Goal: Task Accomplishment & Management: Complete application form

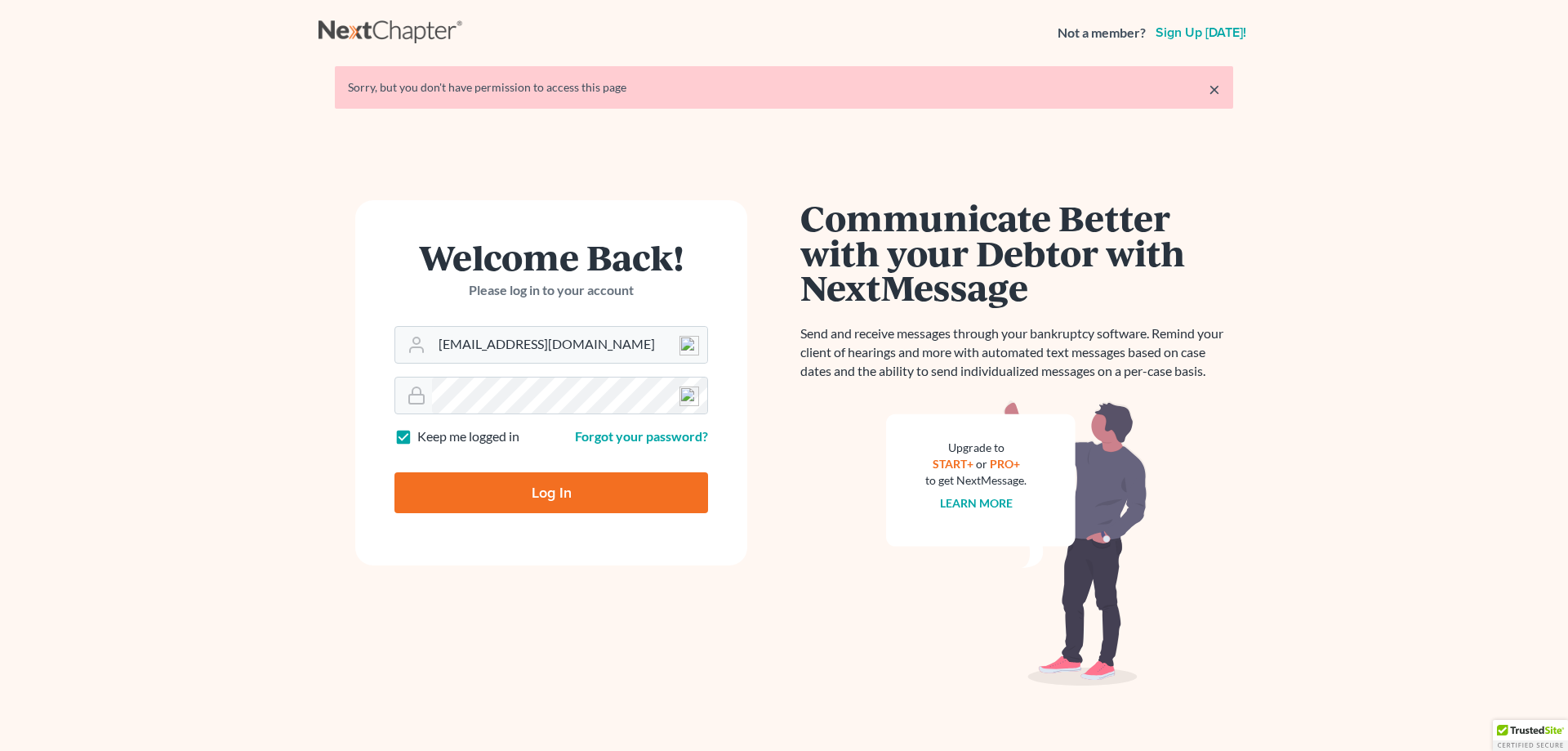
click at [566, 493] on input "Log In" at bounding box center [551, 492] width 313 height 41
type input "Thinking..."
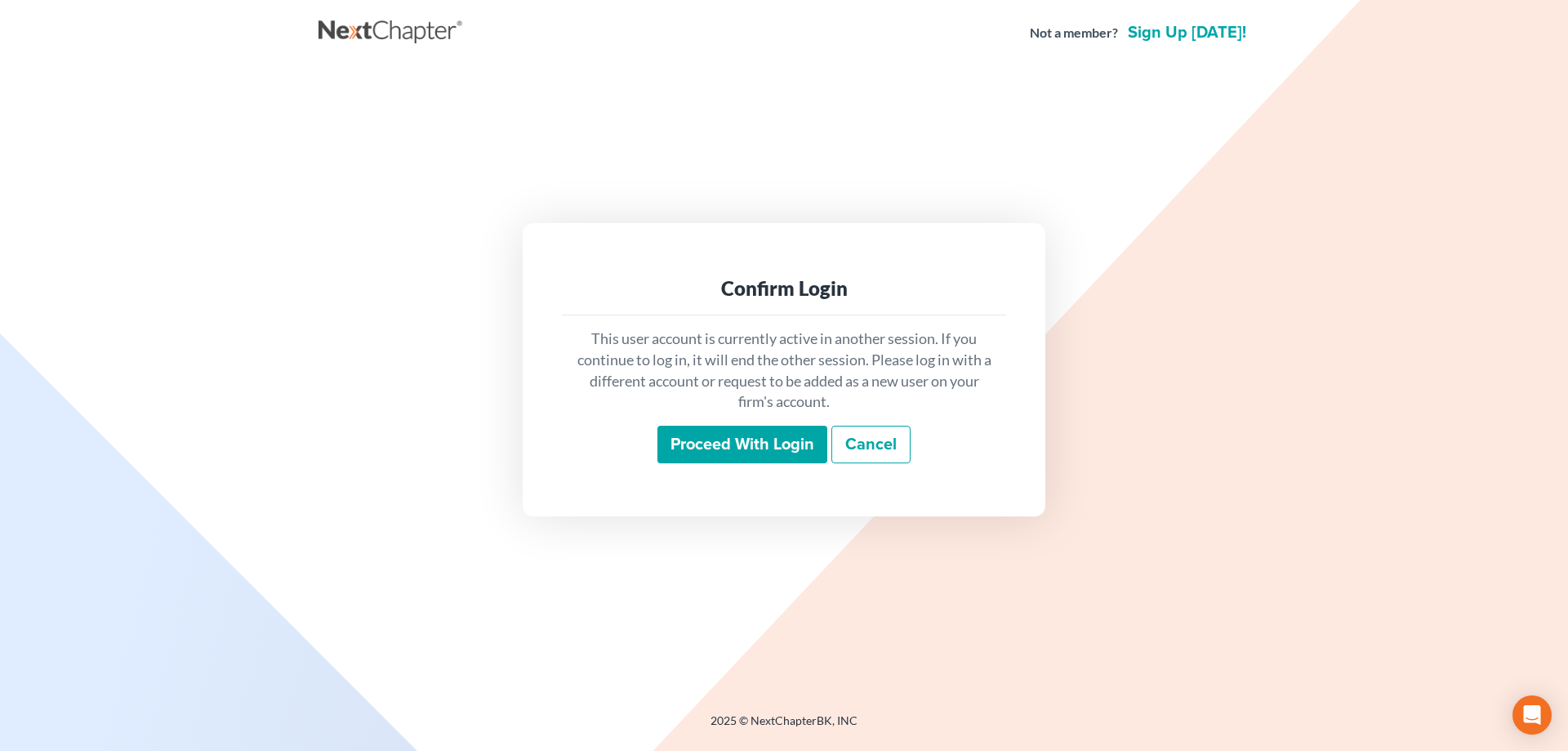
click at [713, 436] on input "Proceed with login" at bounding box center [742, 444] width 170 height 38
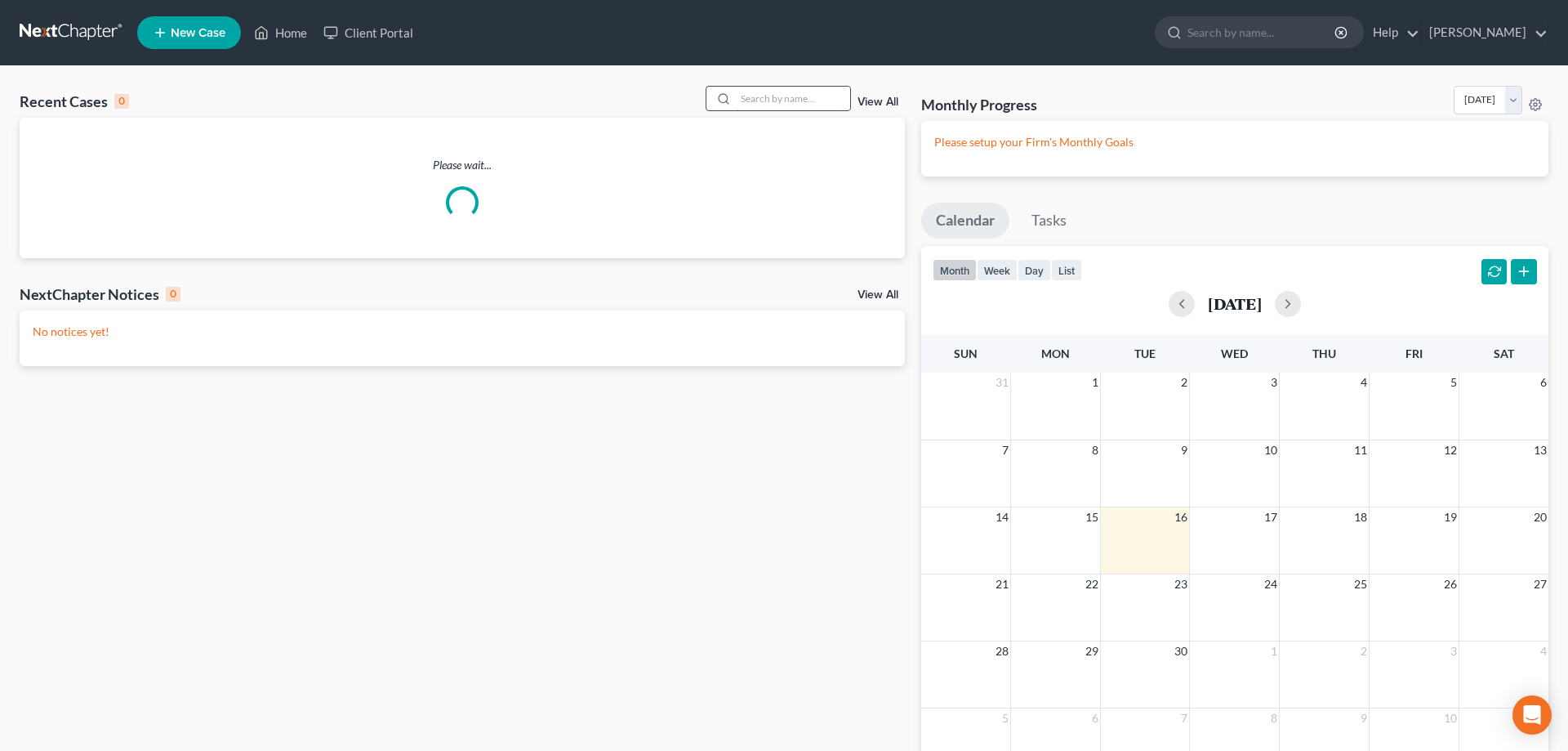
click at [741, 101] on input "search" at bounding box center [793, 99] width 114 height 23
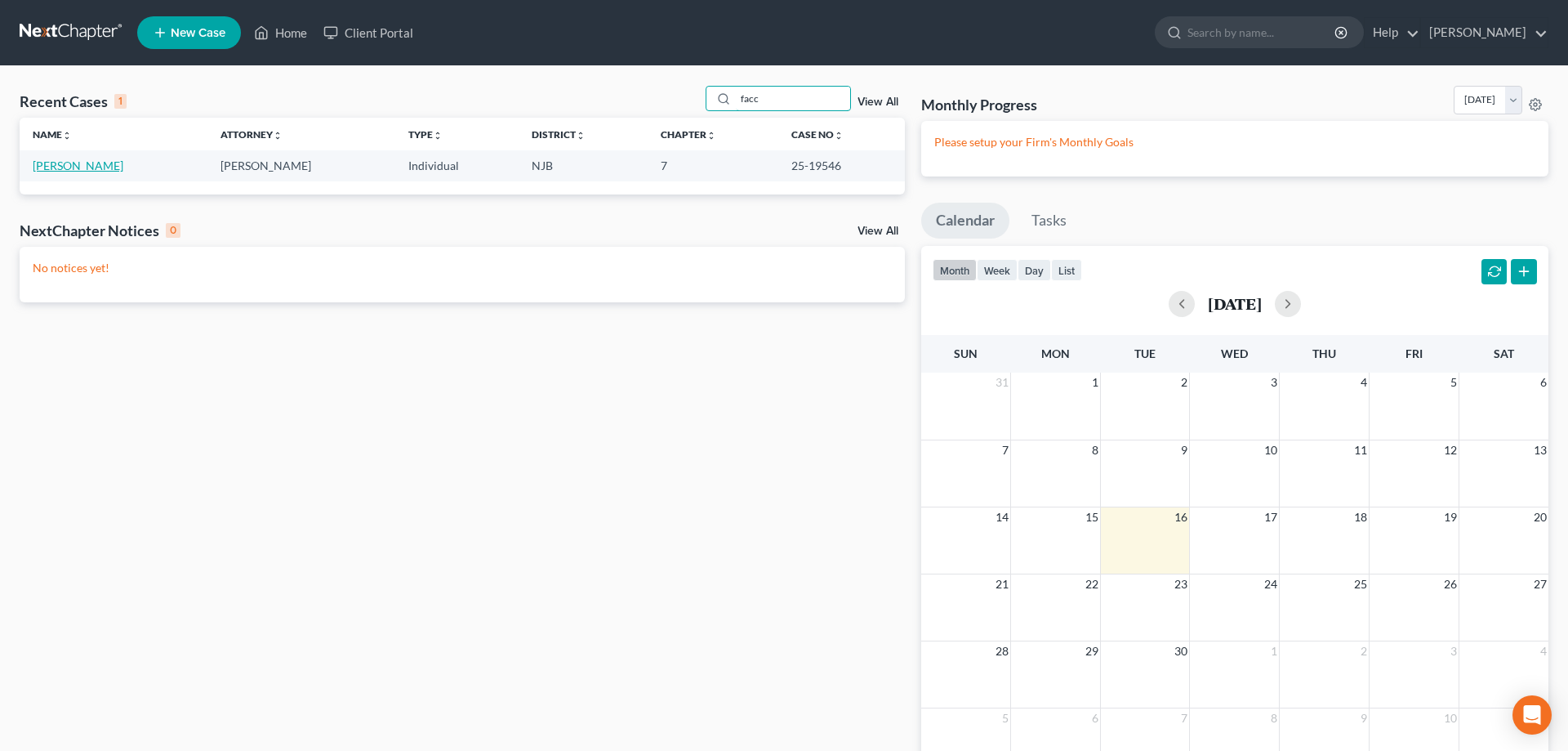
type input "facc"
click at [89, 165] on link "[PERSON_NAME]" at bounding box center [78, 165] width 91 height 14
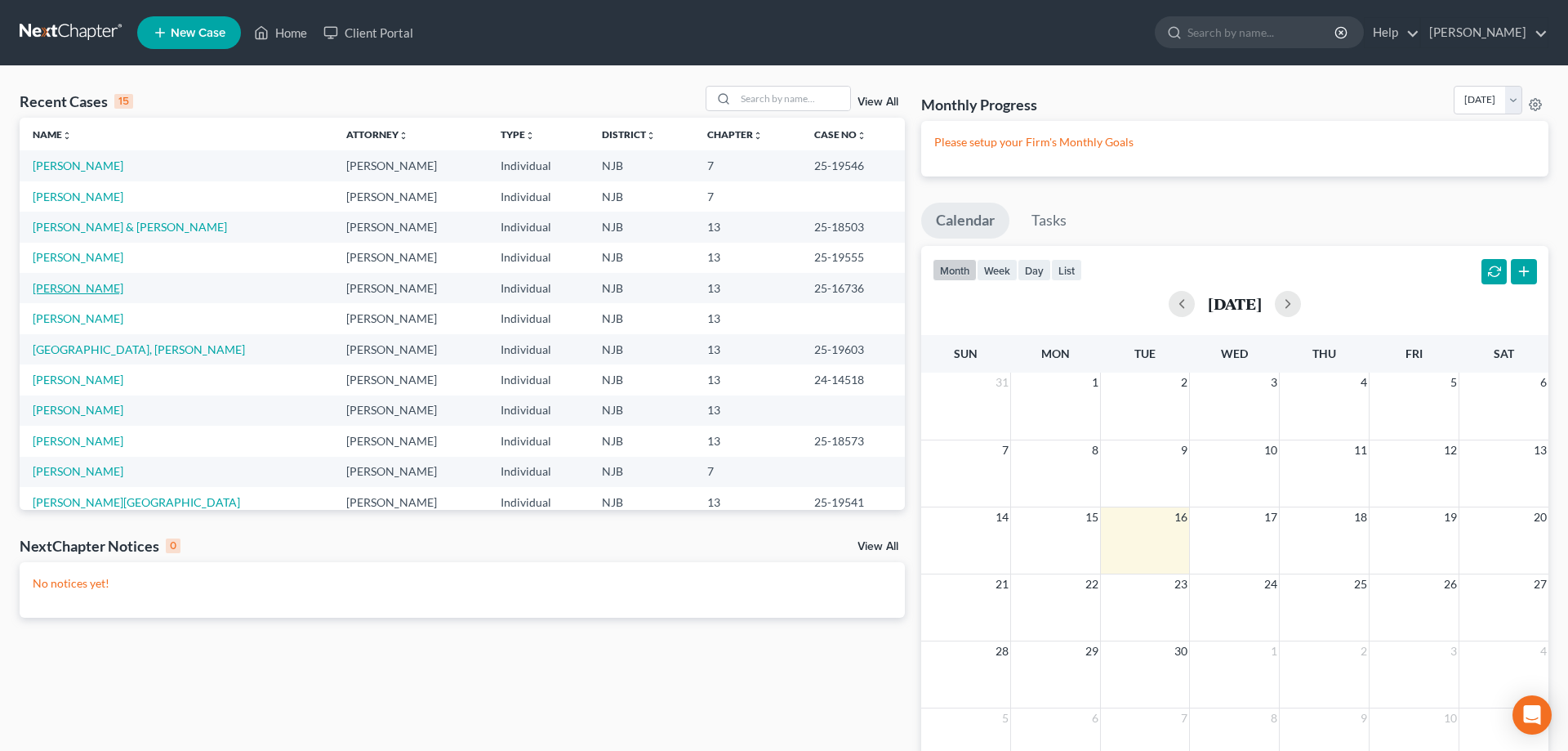
click at [101, 287] on link "[PERSON_NAME]" at bounding box center [78, 287] width 91 height 14
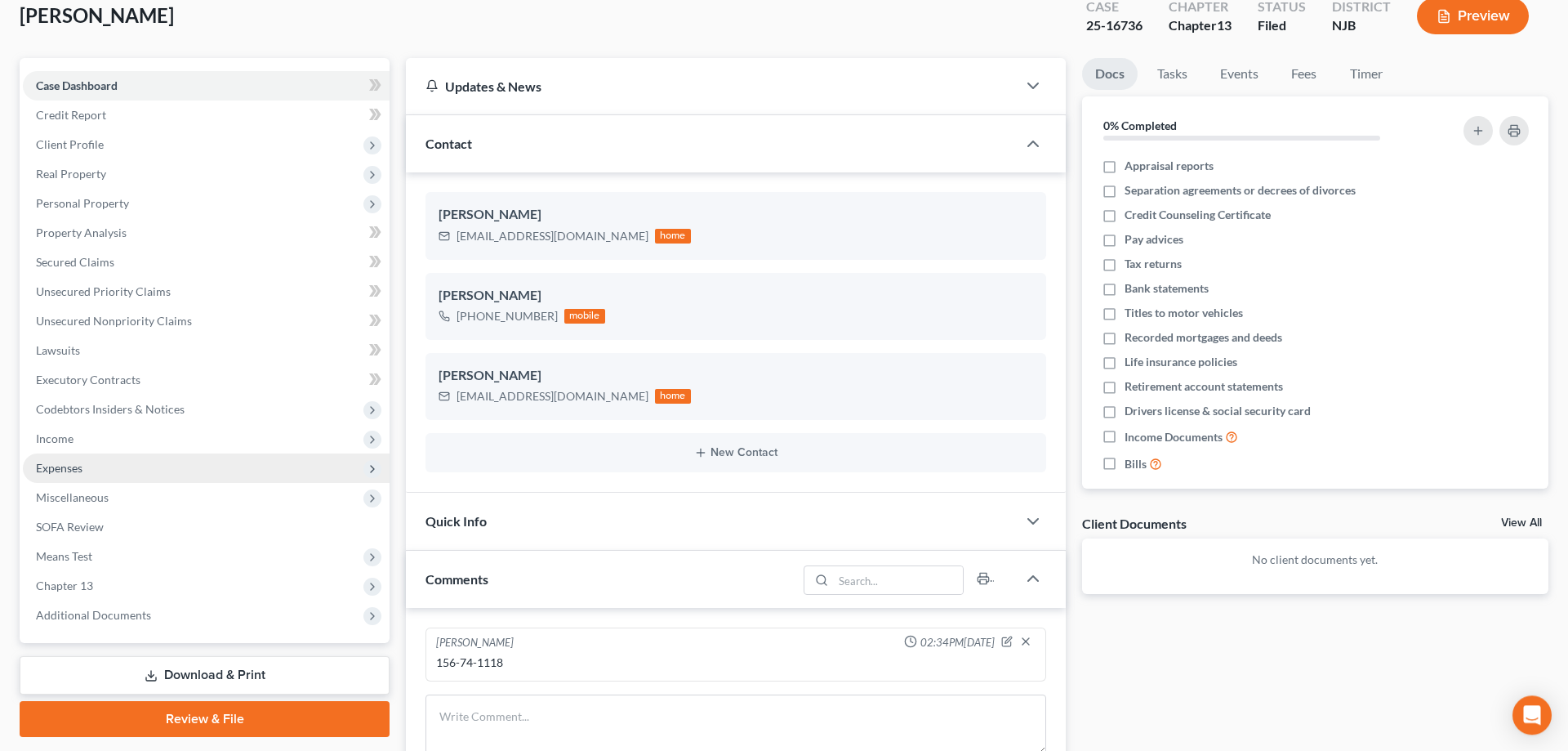
scroll to position [250, 0]
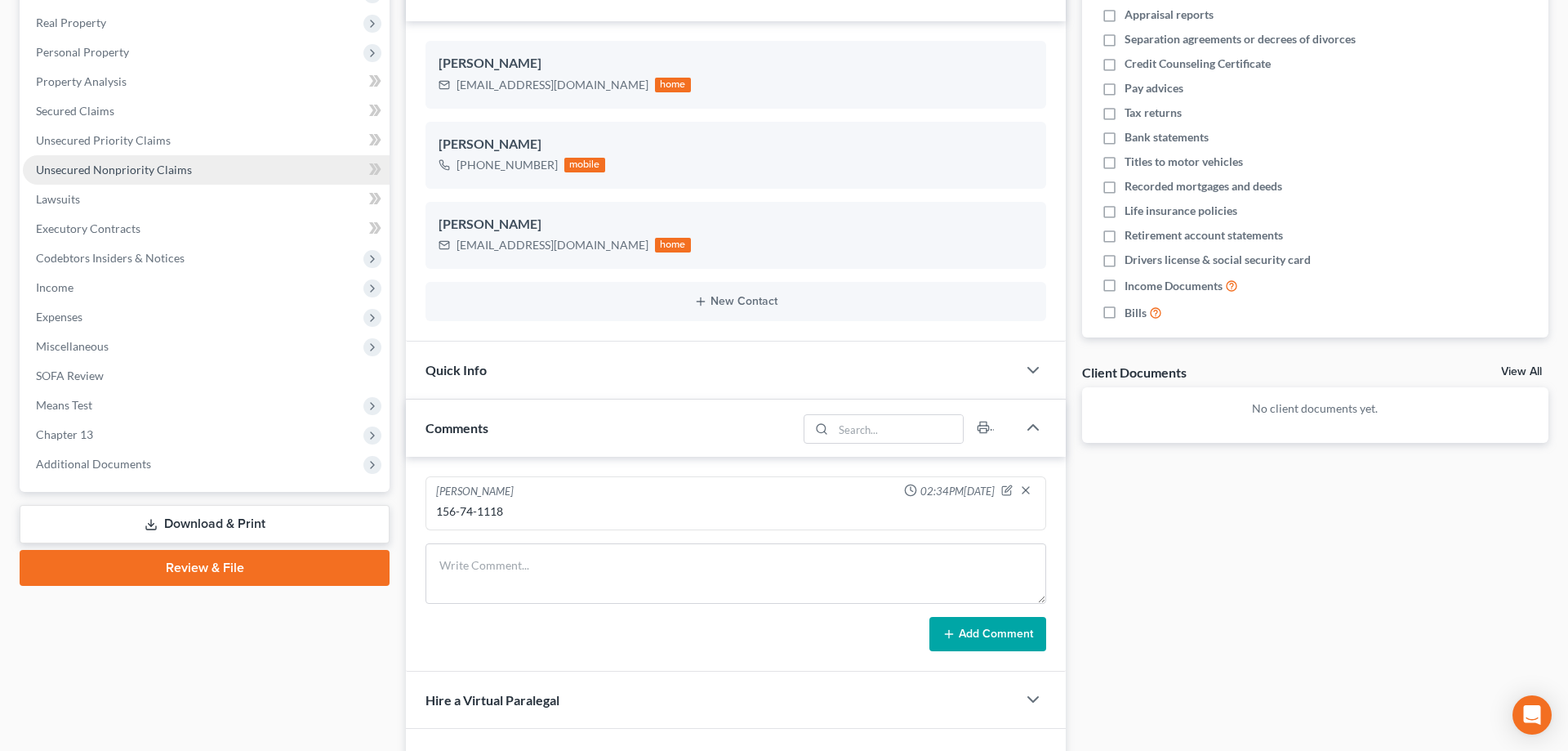
click at [89, 165] on span "Unsecured Nonpriority Claims" at bounding box center [114, 170] width 156 height 14
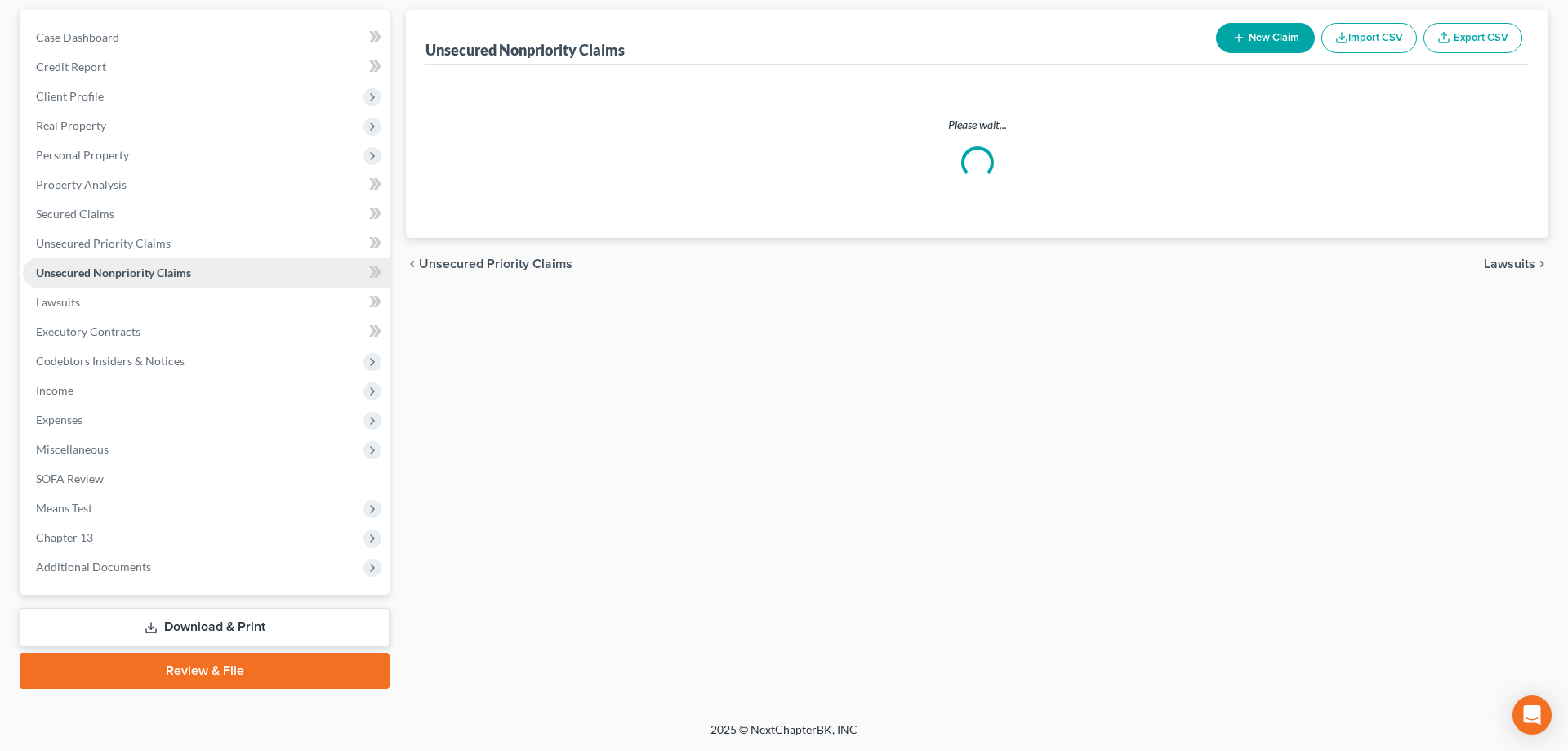
scroll to position [145, 0]
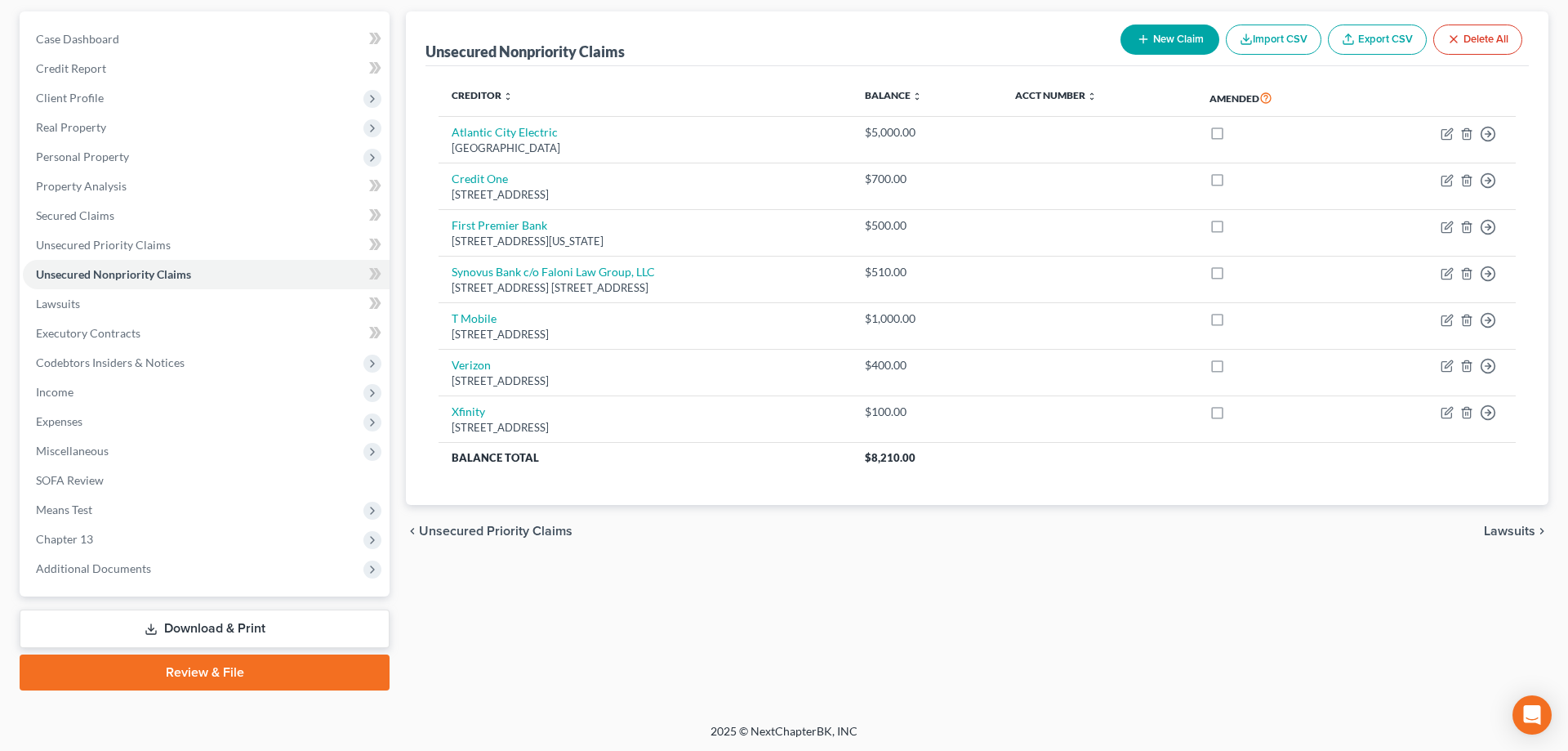
click at [1146, 40] on icon "button" at bounding box center [1144, 39] width 13 height 13
select select "0"
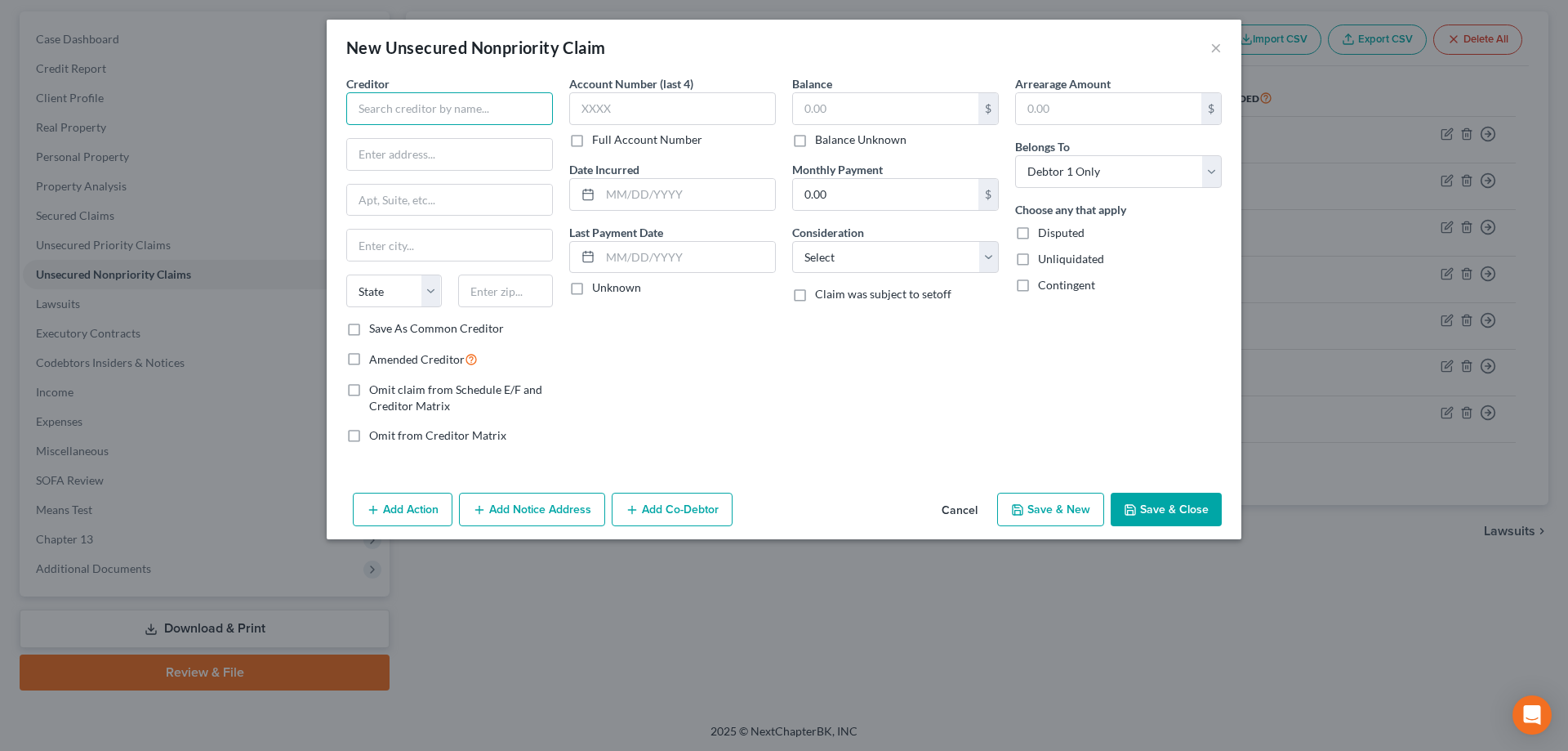
click at [444, 118] on input "text" at bounding box center [449, 108] width 206 height 33
type input "State of NJ Dept of Labor/Workforce"
click at [389, 160] on input "text" at bounding box center [449, 154] width 205 height 31
type input "PO Box 931"
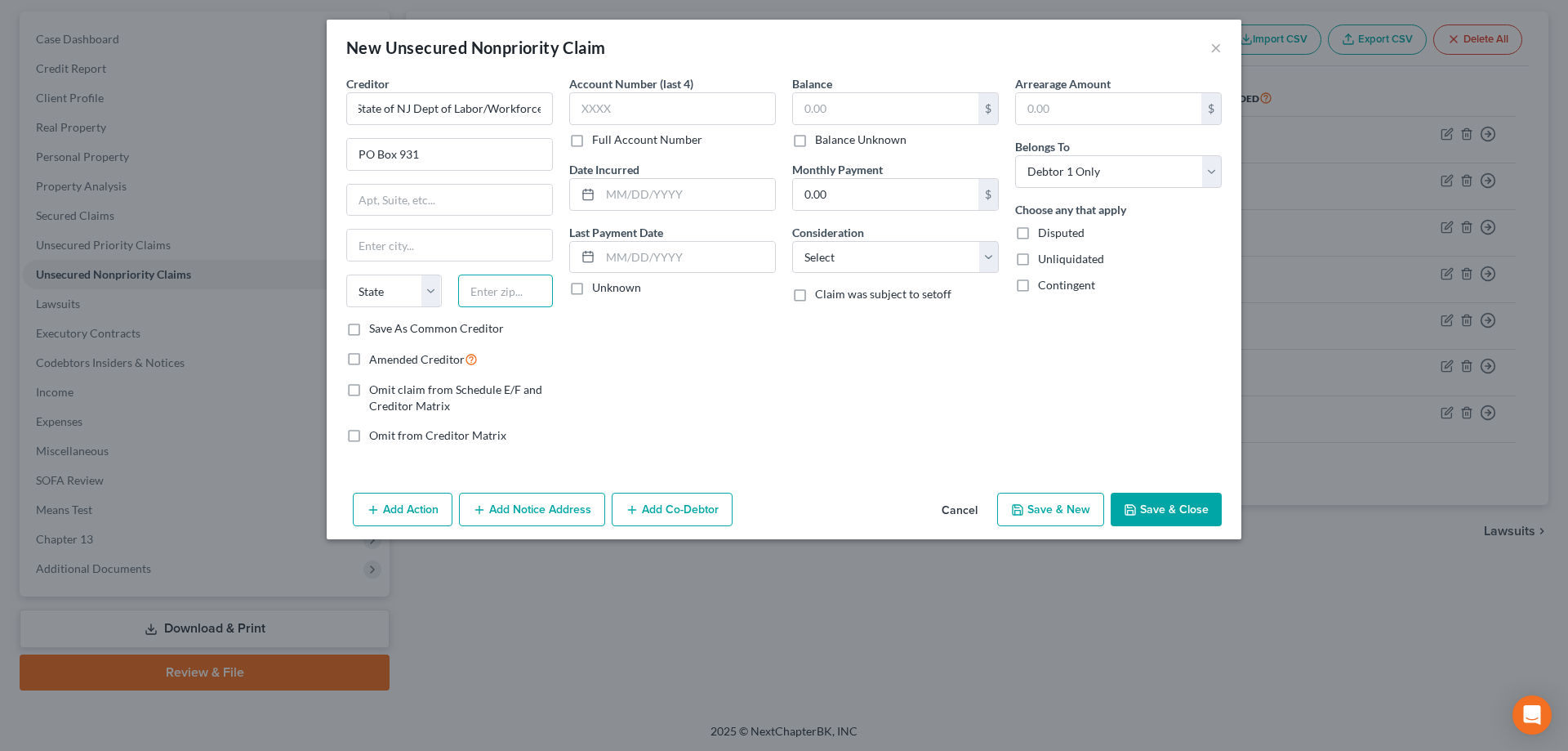
click at [492, 292] on input "text" at bounding box center [505, 291] width 95 height 33
type input "08625"
type input "Trenton"
select select "33"
click at [487, 258] on input "Trenton" at bounding box center [449, 245] width 205 height 31
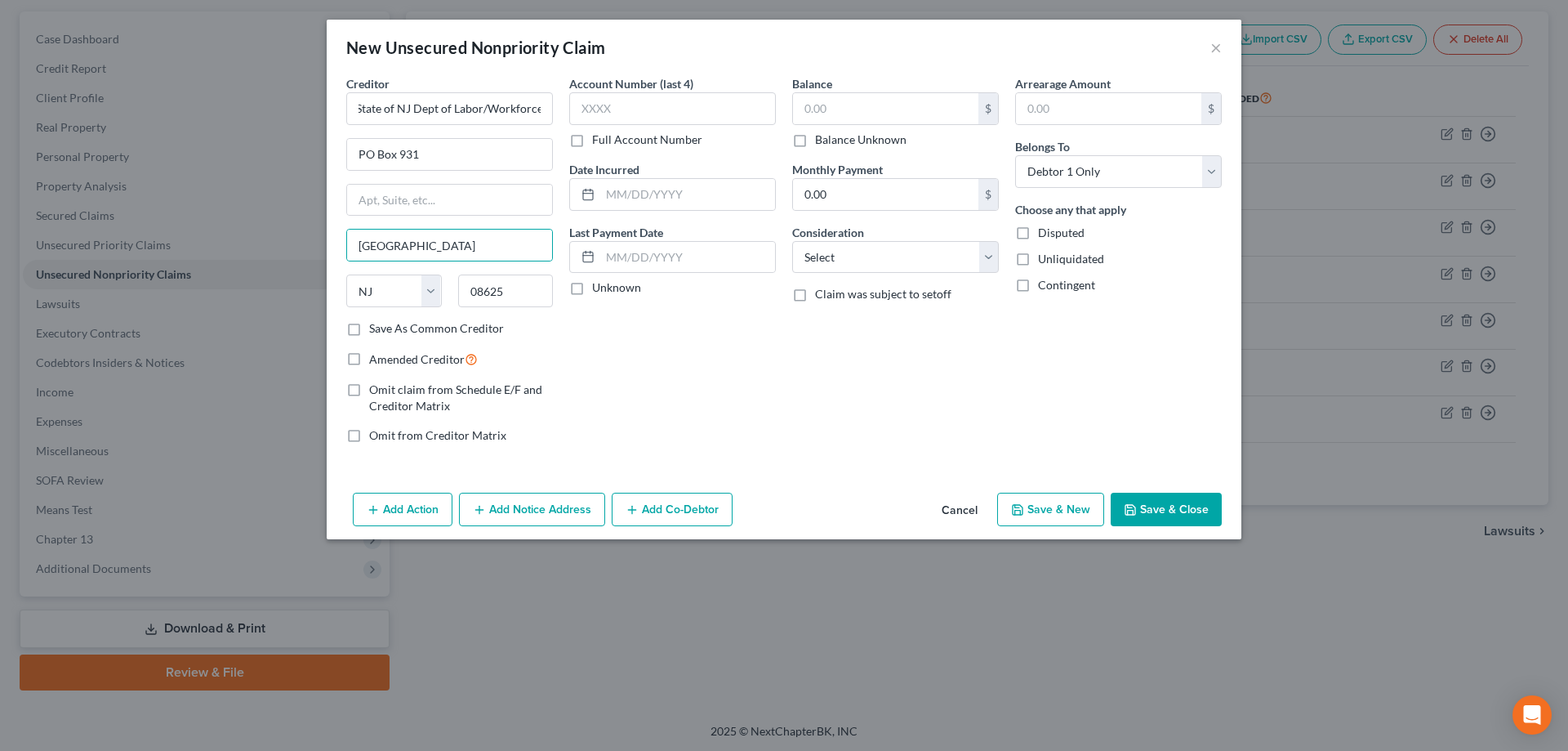
click at [592, 140] on label "Full Account Number" at bounding box center [647, 140] width 110 height 17
click at [599, 140] on input "Full Account Number" at bounding box center [604, 136] width 11 height 11
click at [614, 111] on input "text" at bounding box center [672, 108] width 206 height 33
type input "001041829"
click at [820, 118] on input "text" at bounding box center [885, 108] width 185 height 31
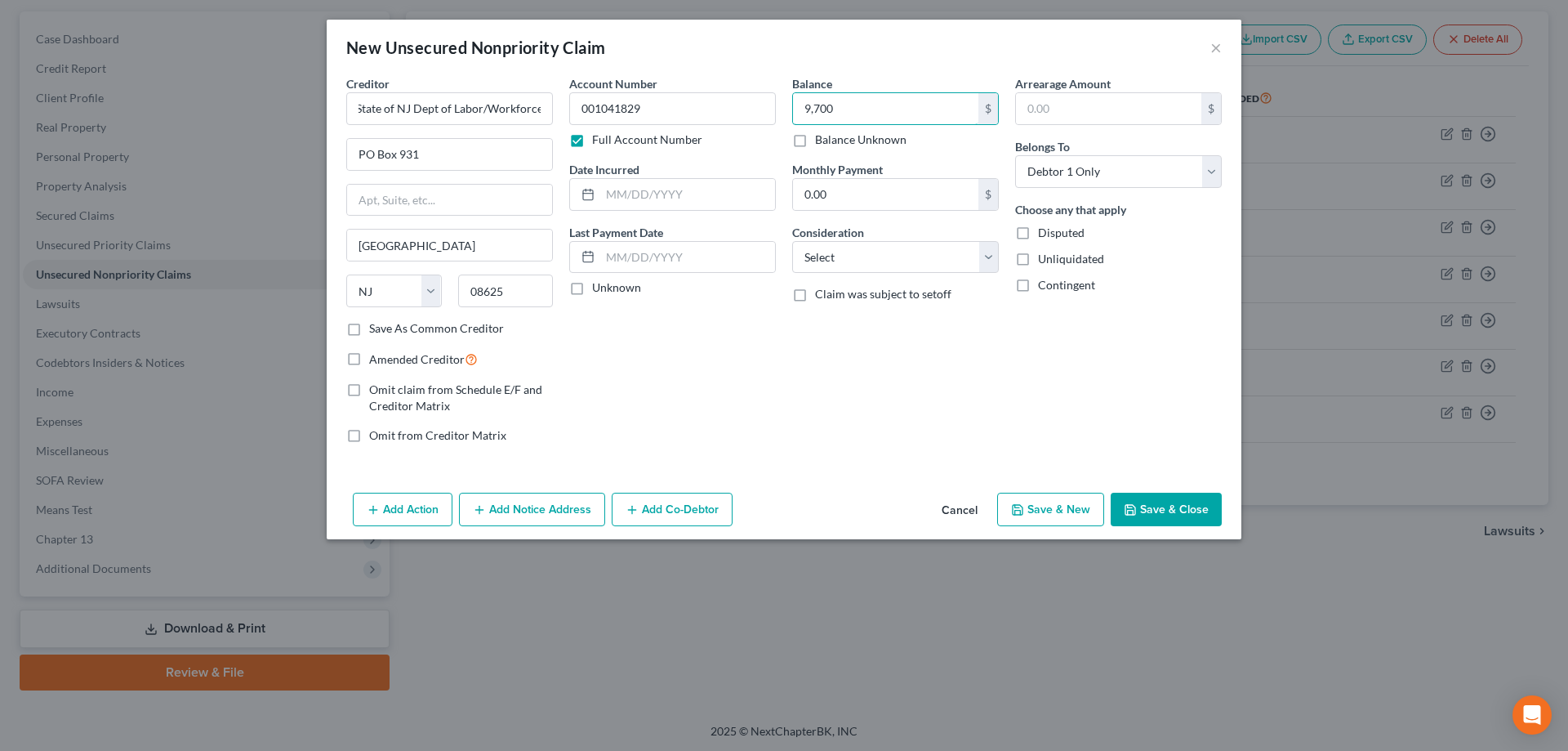
type input "9,700"
click at [369, 331] on label "Save As Common Creditor" at bounding box center [436, 328] width 134 height 17
click at [376, 331] on input "Save As Common Creditor" at bounding box center [381, 325] width 11 height 11
click at [1150, 520] on button "Save & Close" at bounding box center [1166, 510] width 111 height 34
checkbox input "false"
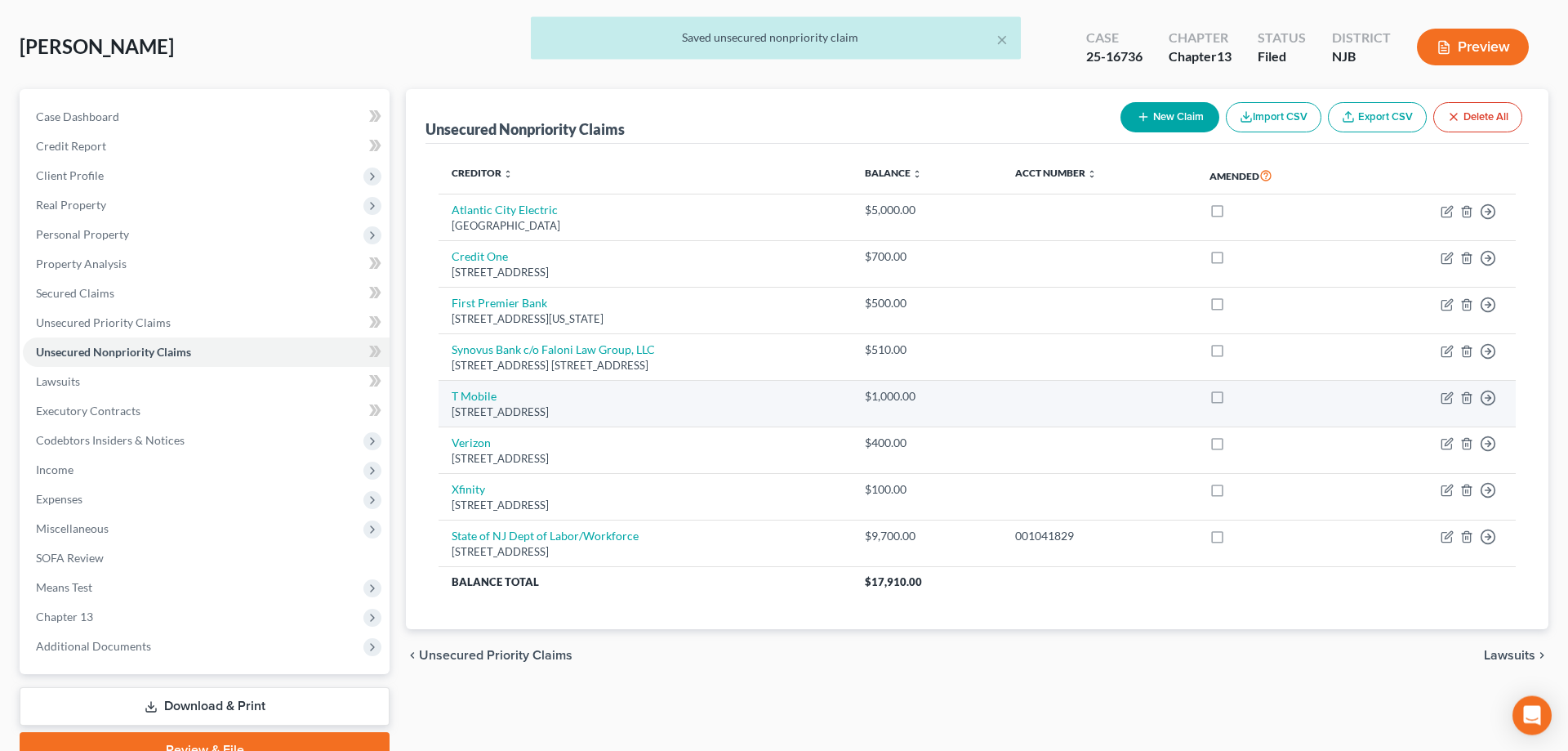
scroll to position [145, 0]
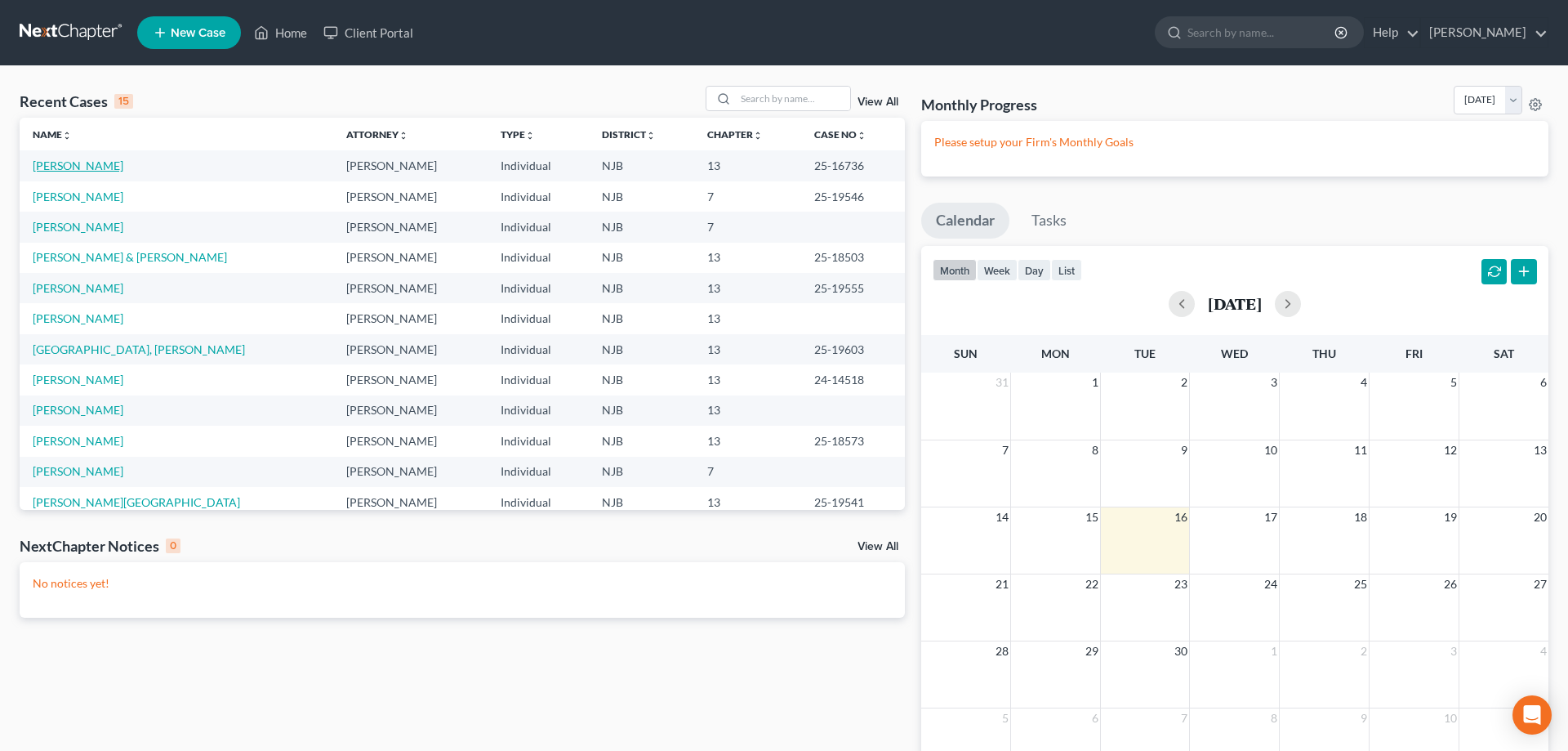
click at [104, 166] on link "[PERSON_NAME]" at bounding box center [78, 165] width 91 height 14
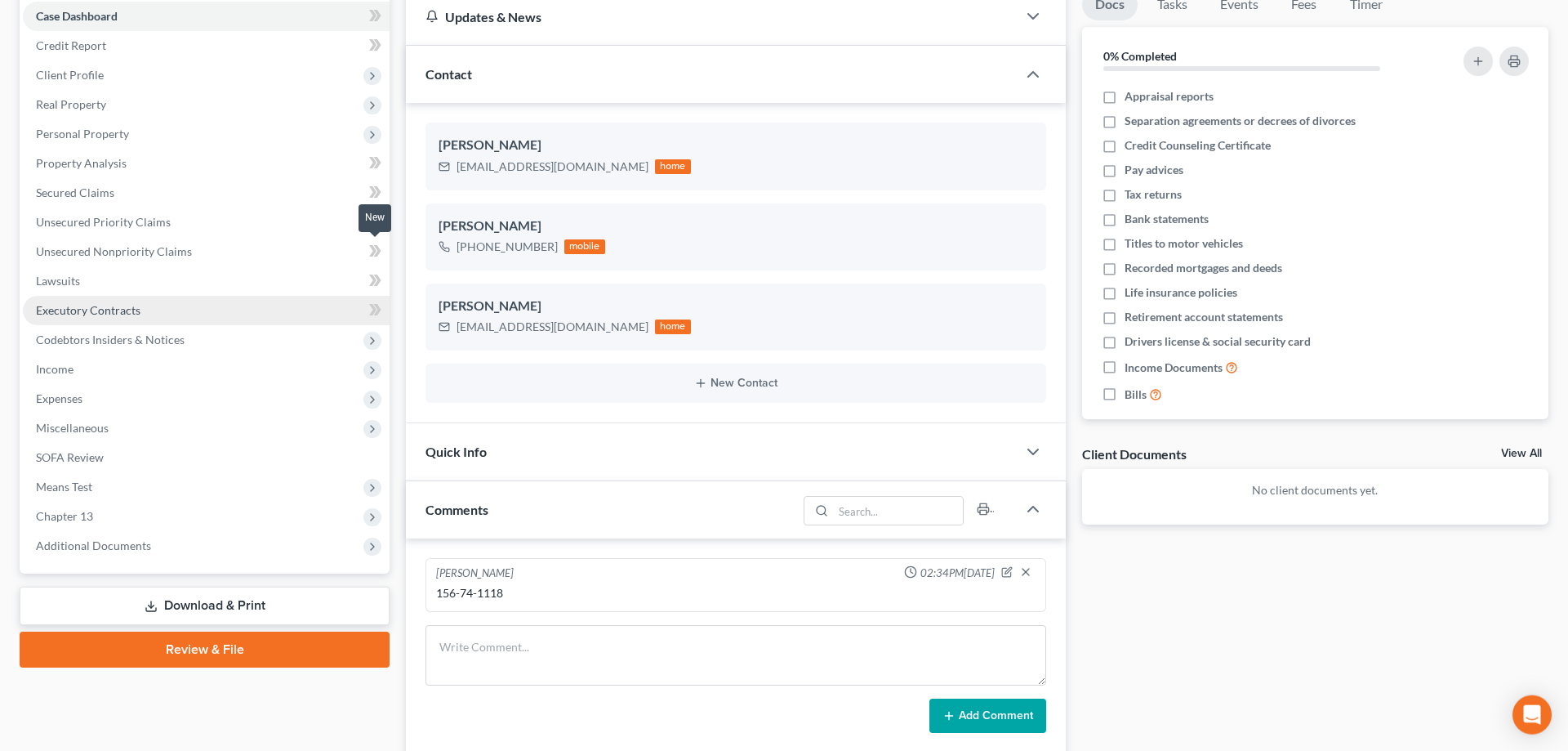
scroll to position [250, 0]
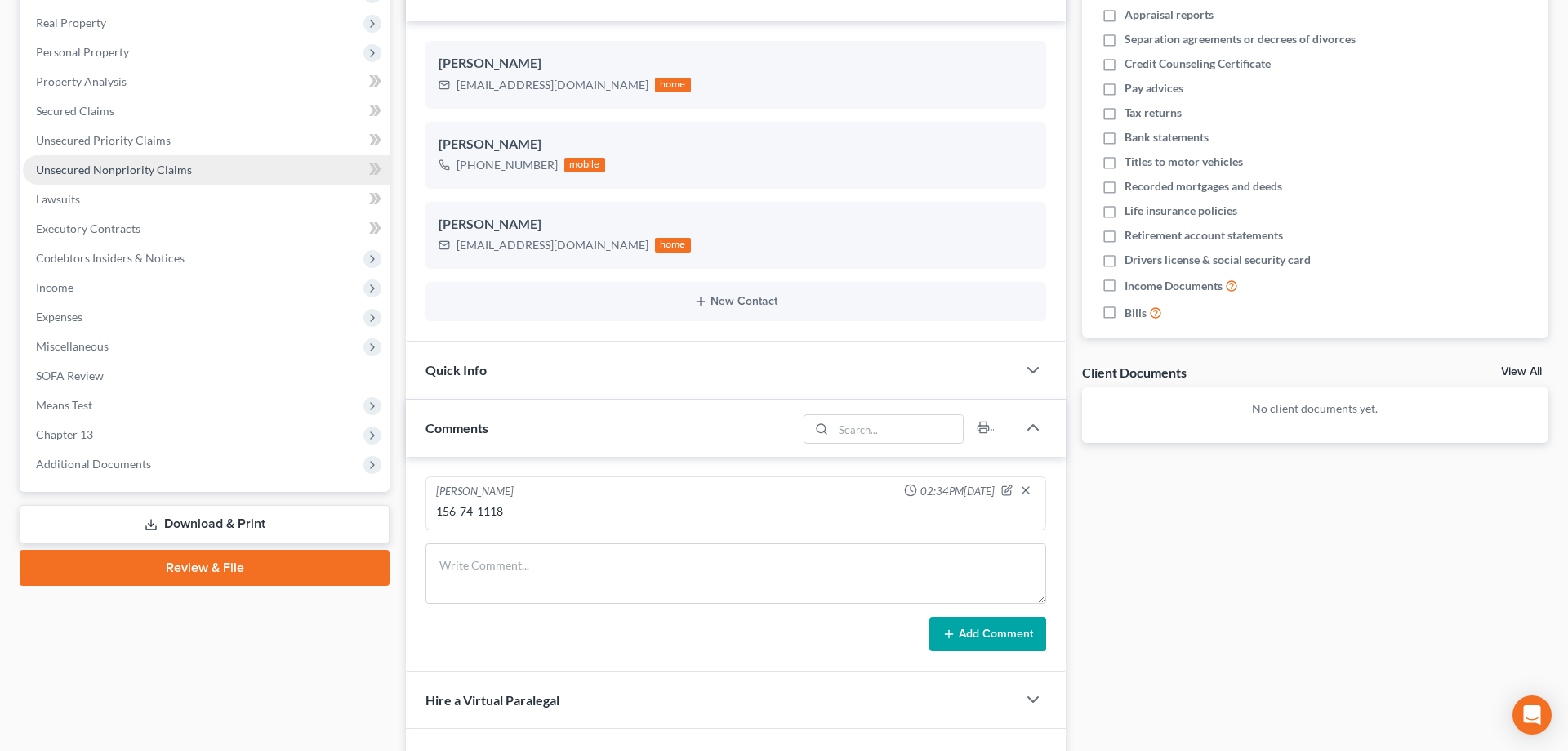
click at [111, 170] on span "Unsecured Nonpriority Claims" at bounding box center [114, 170] width 156 height 14
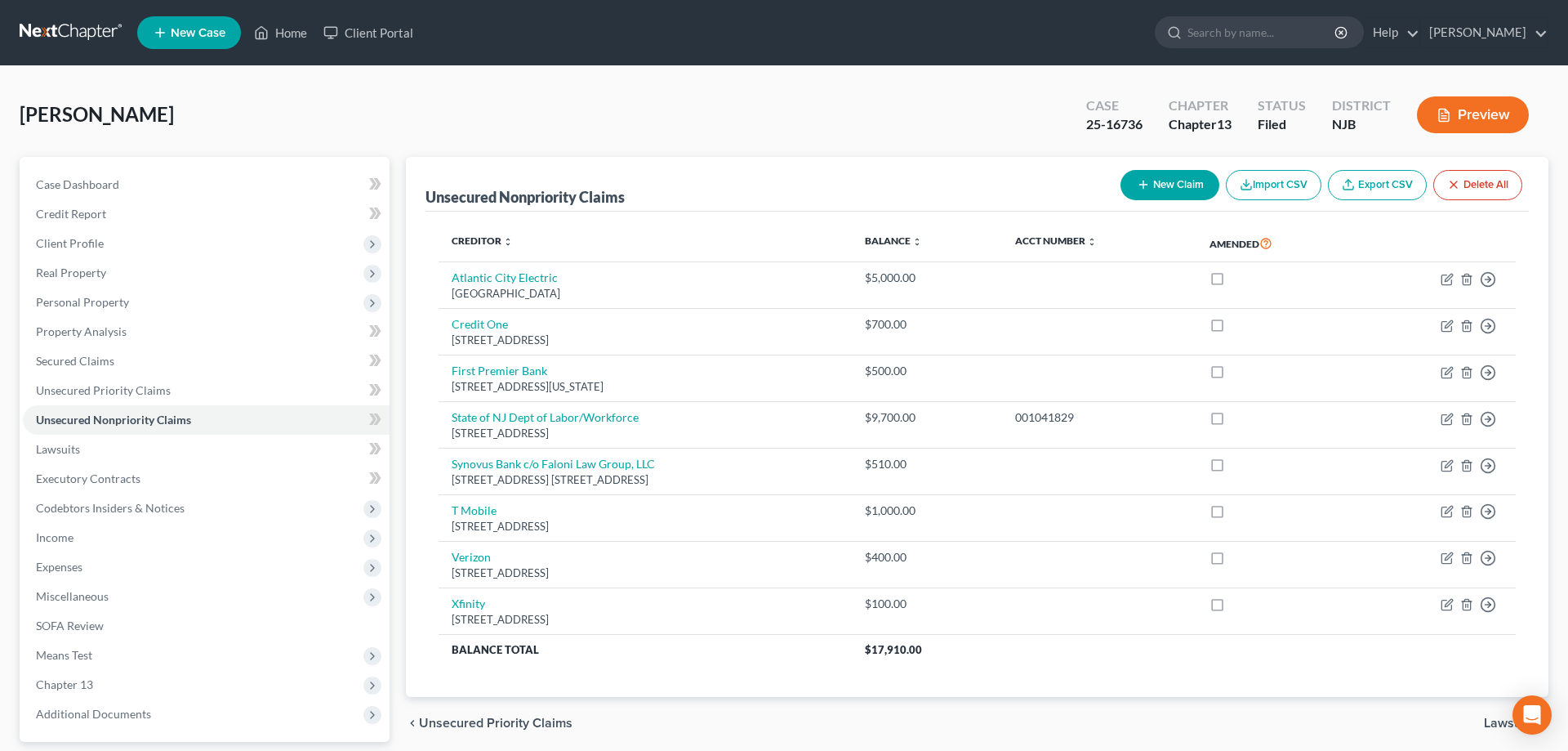
click at [1161, 178] on button "New Claim" at bounding box center [1170, 185] width 99 height 30
select select "0"
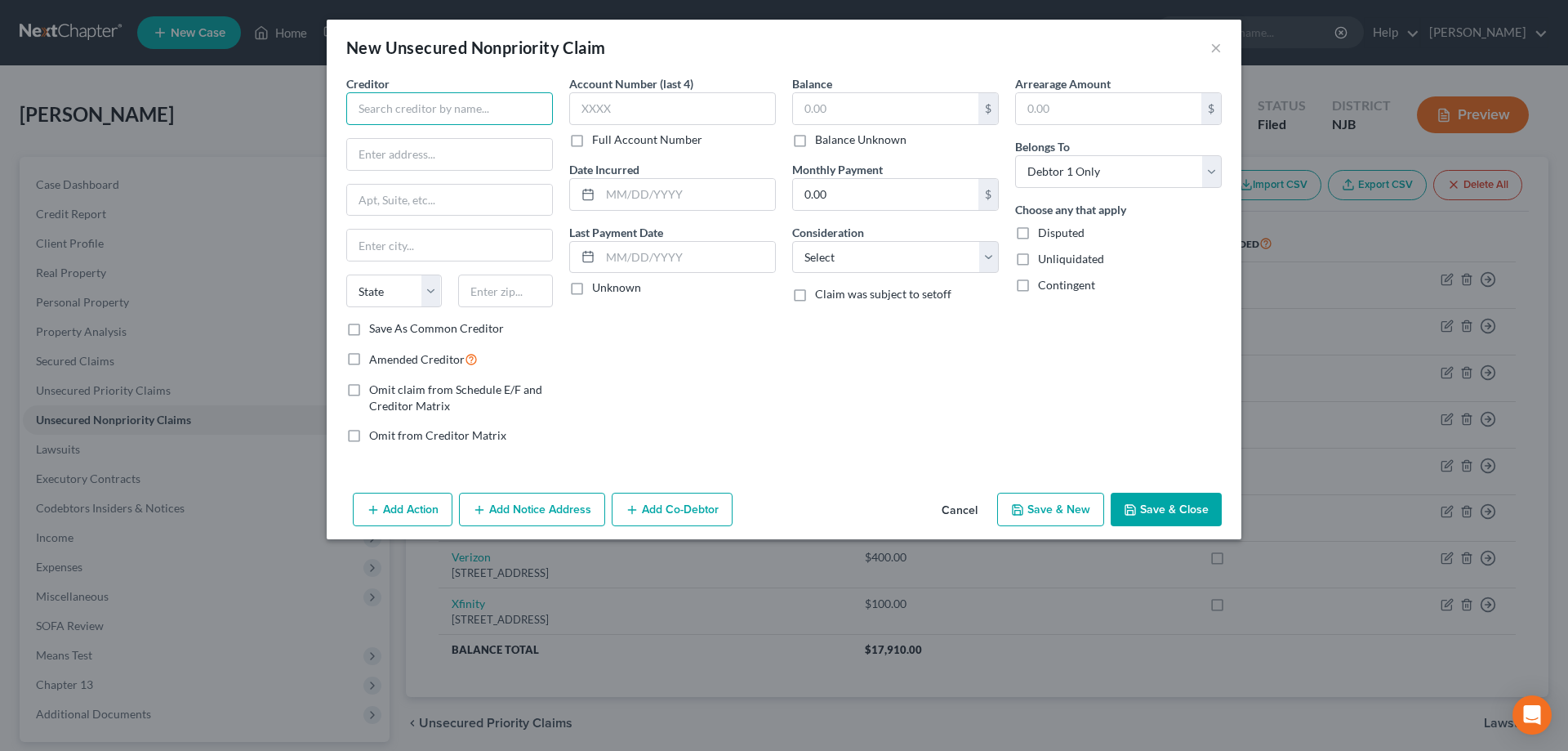
click at [428, 118] on input "text" at bounding box center [449, 108] width 206 height 33
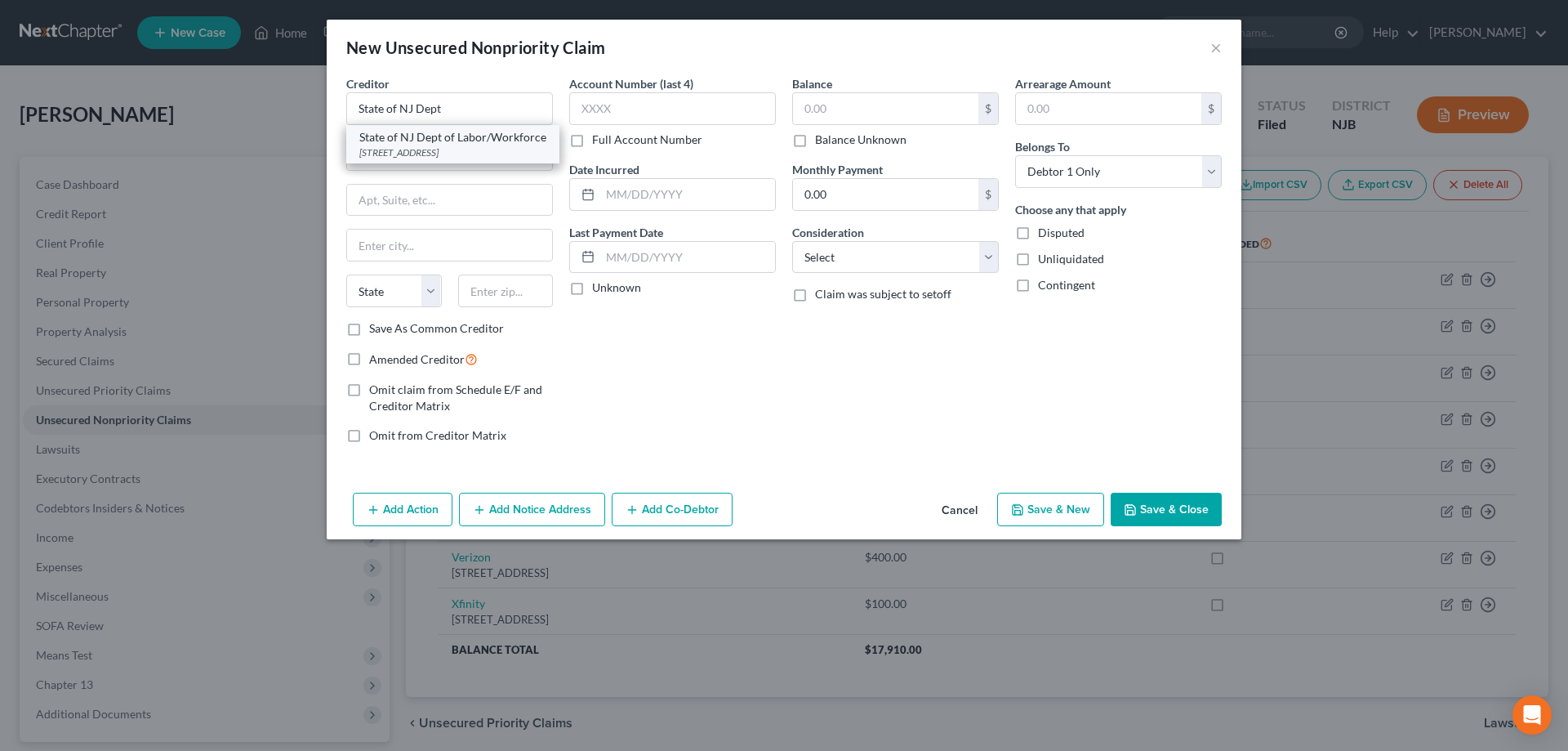
click at [434, 141] on div "State of NJ Dept of Labor/Workforce" at bounding box center [453, 137] width 187 height 17
type input "State of NJ Dept of Labor/Workforce"
type input "PO Box 931"
type input "Trenton"
select select "33"
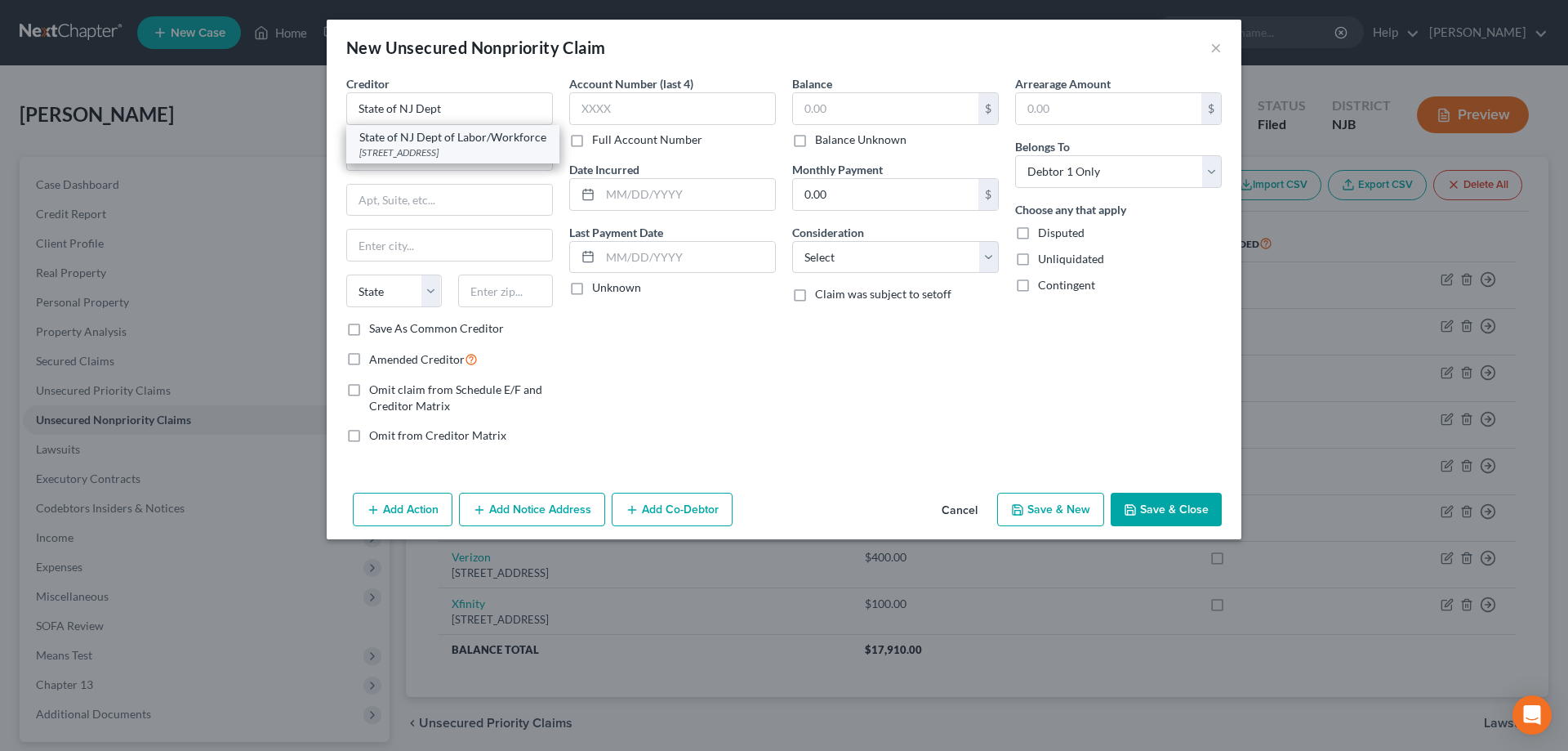
type input "08625"
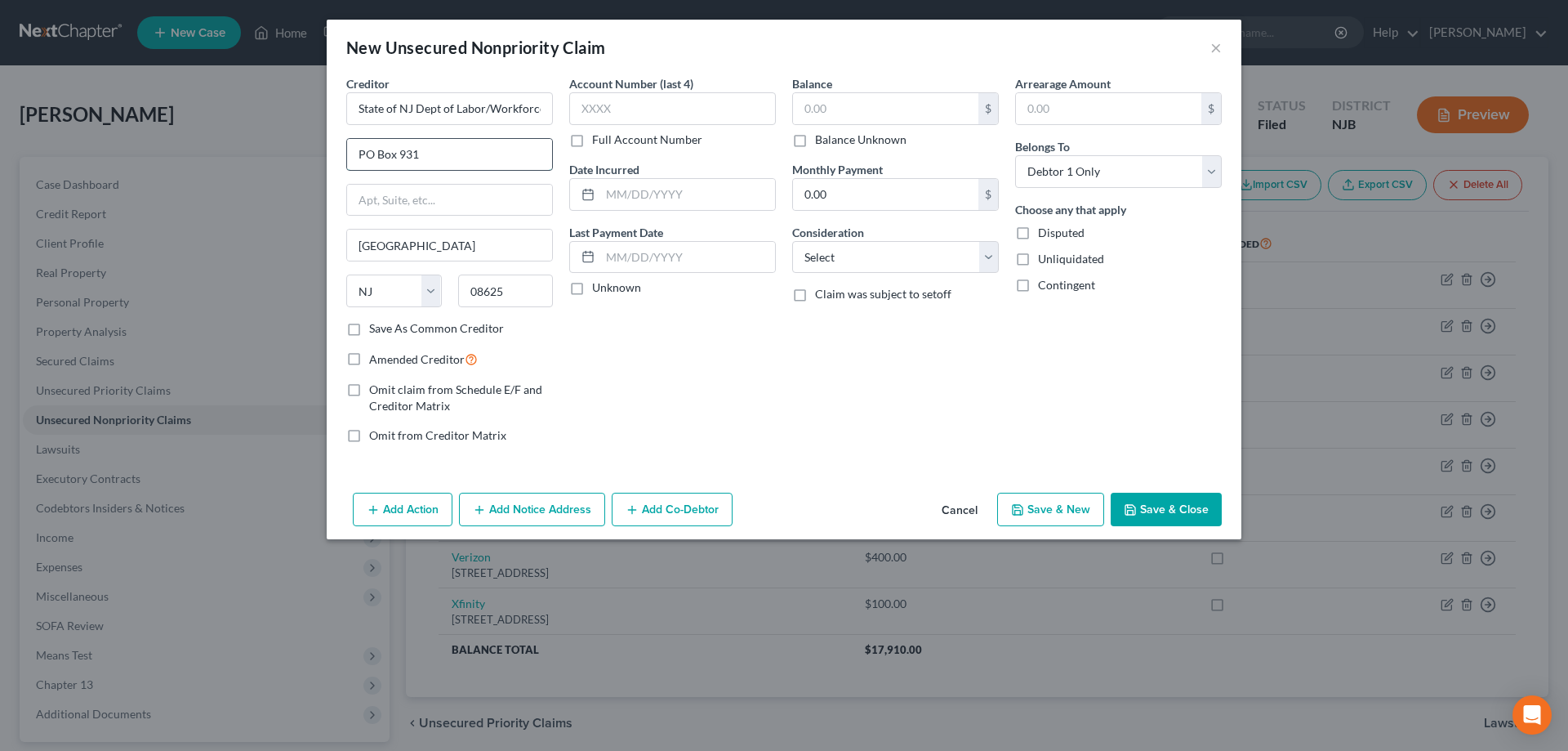
click at [433, 157] on input "PO Box 931" at bounding box center [449, 154] width 205 height 31
type input "PO Box 951"
click at [1149, 506] on button "Save & Close" at bounding box center [1166, 510] width 111 height 34
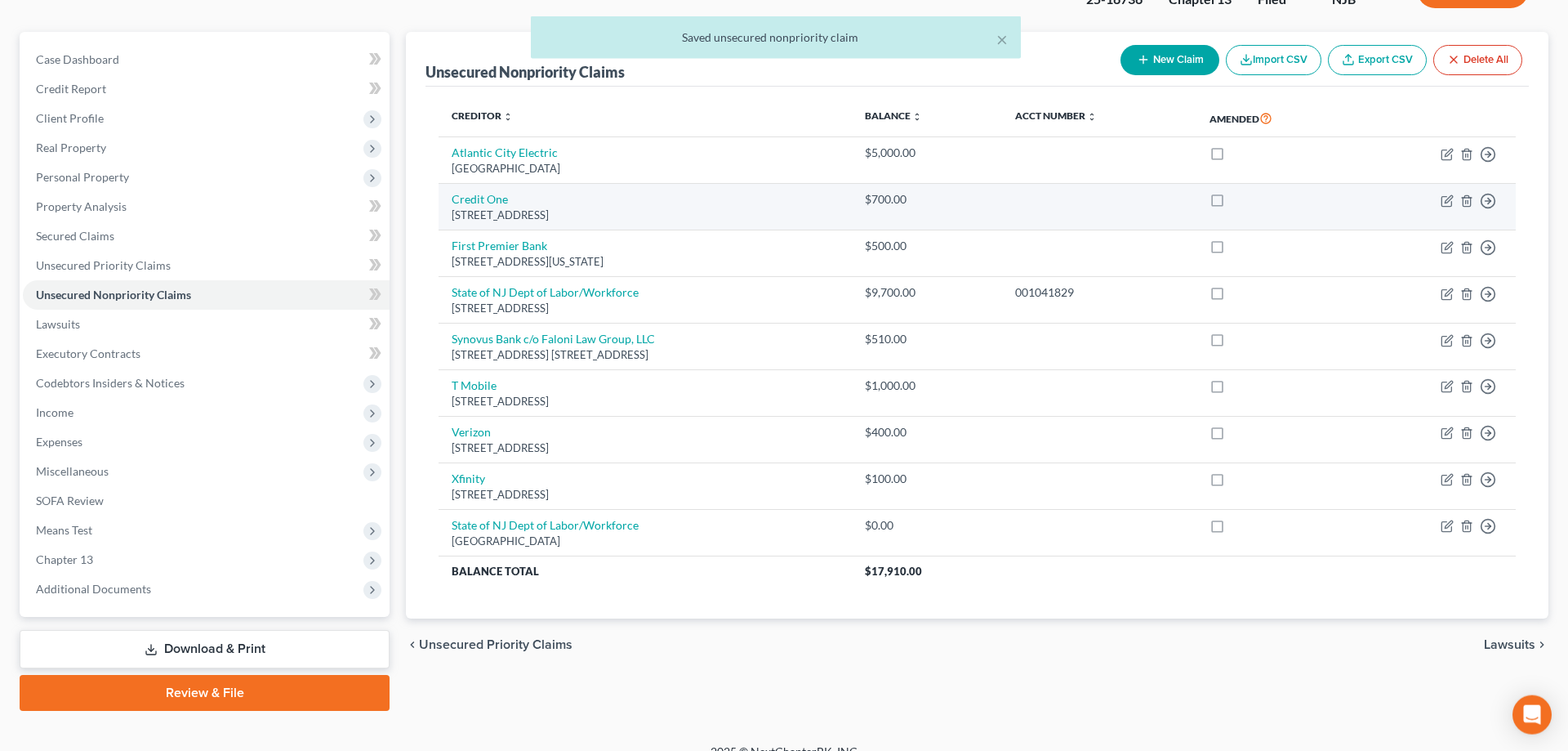
scroll to position [145, 0]
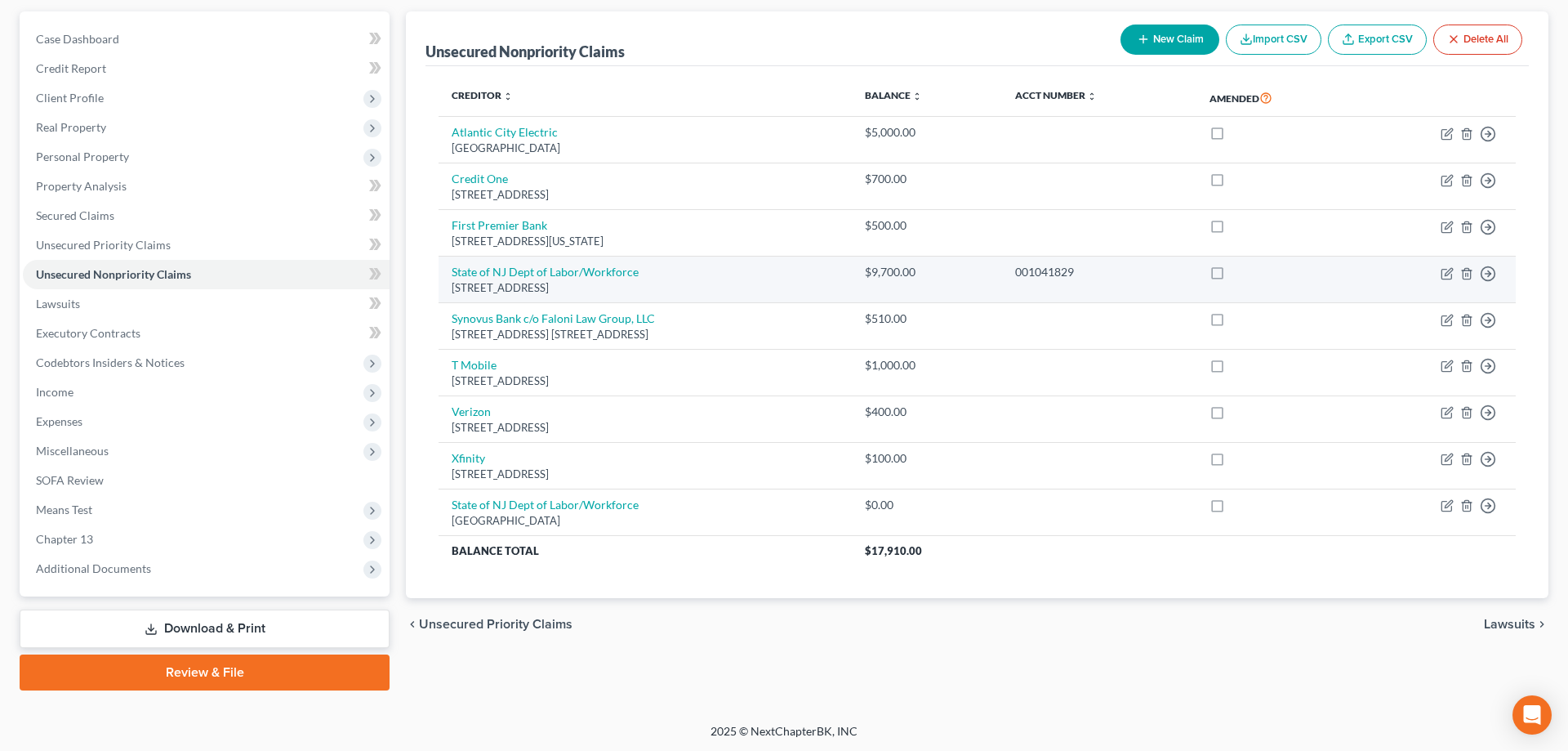
click at [560, 284] on div "PO Box 931, Trenton, NJ 08625" at bounding box center [645, 287] width 387 height 16
click at [1444, 274] on icon "button" at bounding box center [1448, 274] width 13 height 13
select select "33"
select select "0"
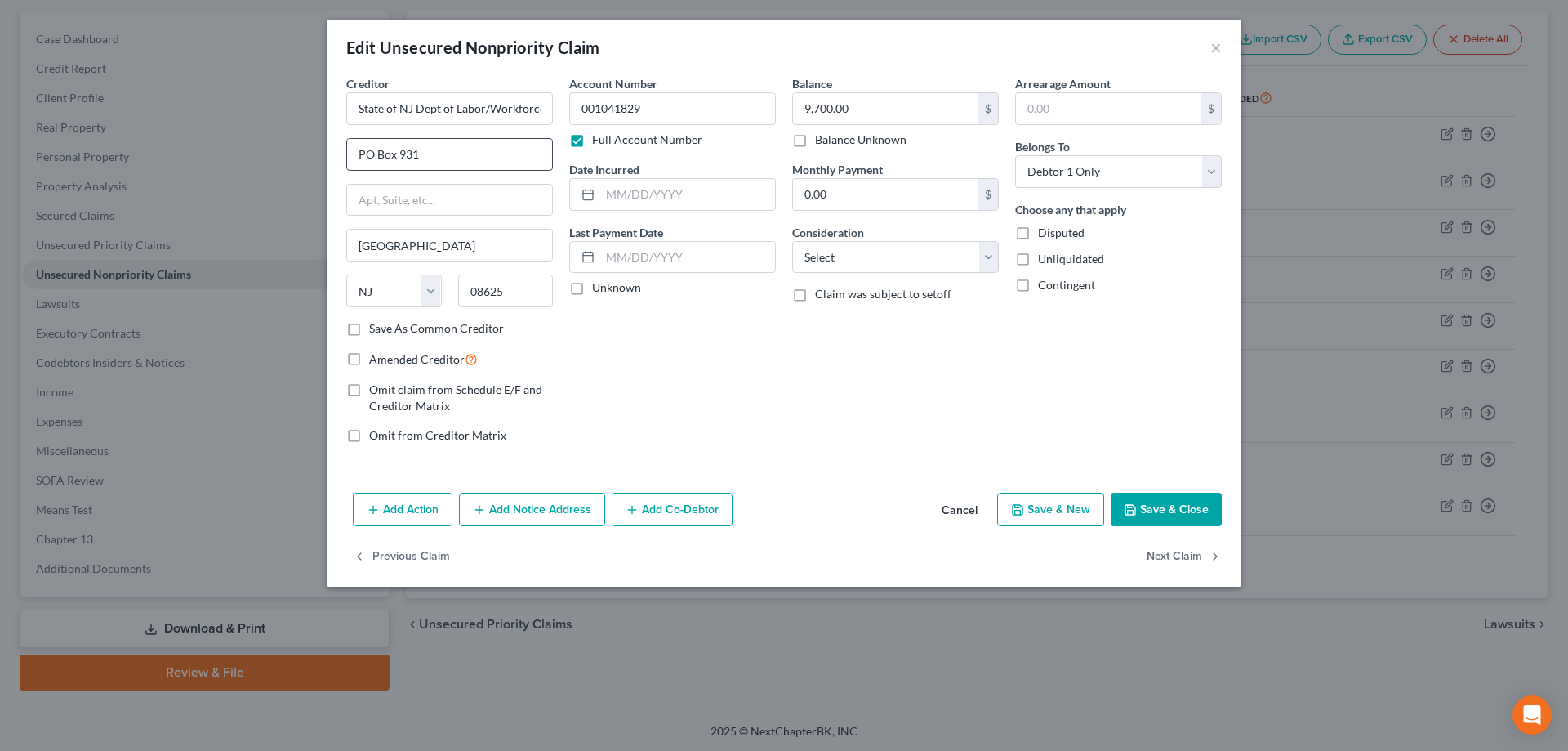
click at [429, 158] on input "PO Box 931" at bounding box center [449, 154] width 205 height 31
type input "PO Box 951"
click at [1134, 515] on icon "button" at bounding box center [1130, 510] width 13 height 13
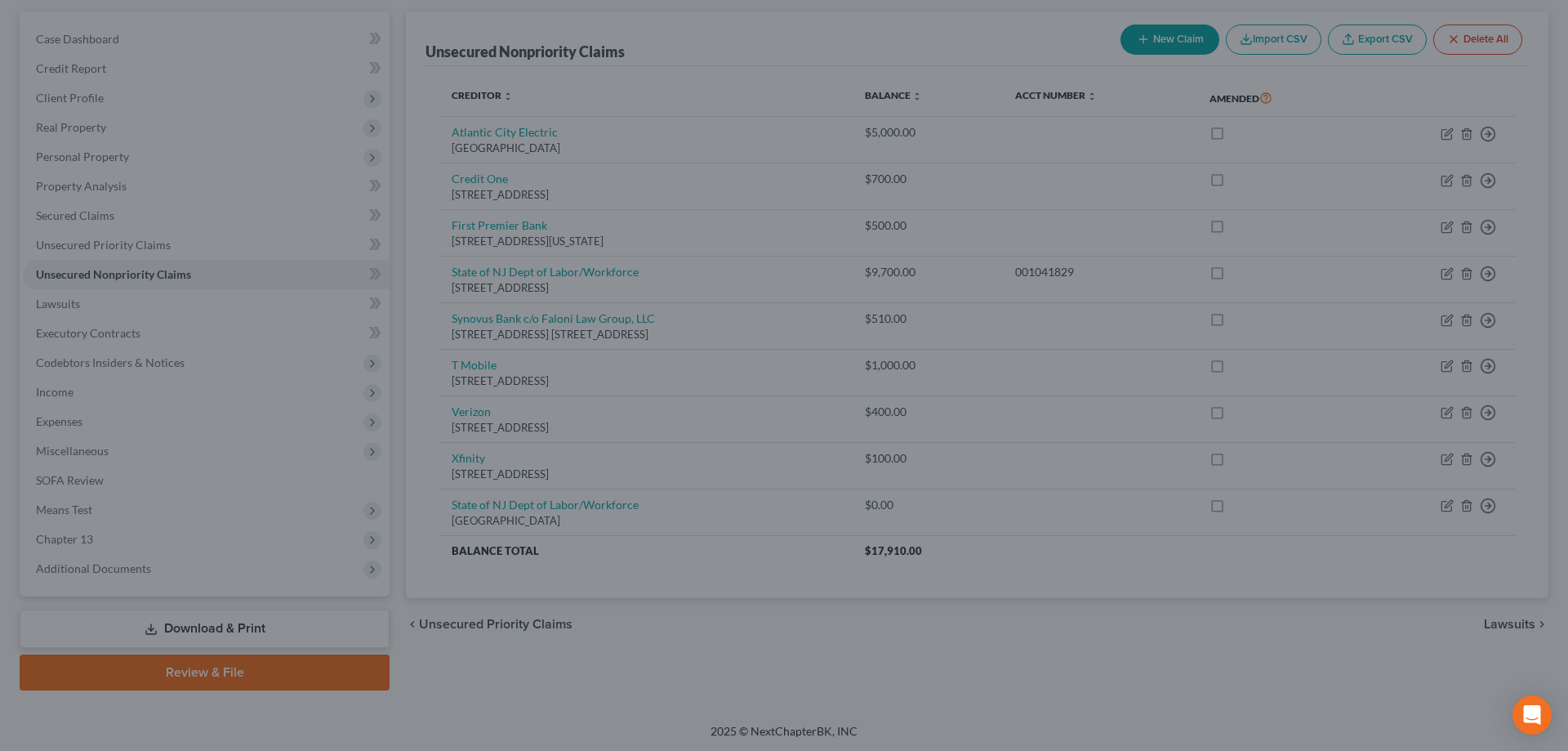
type input "0"
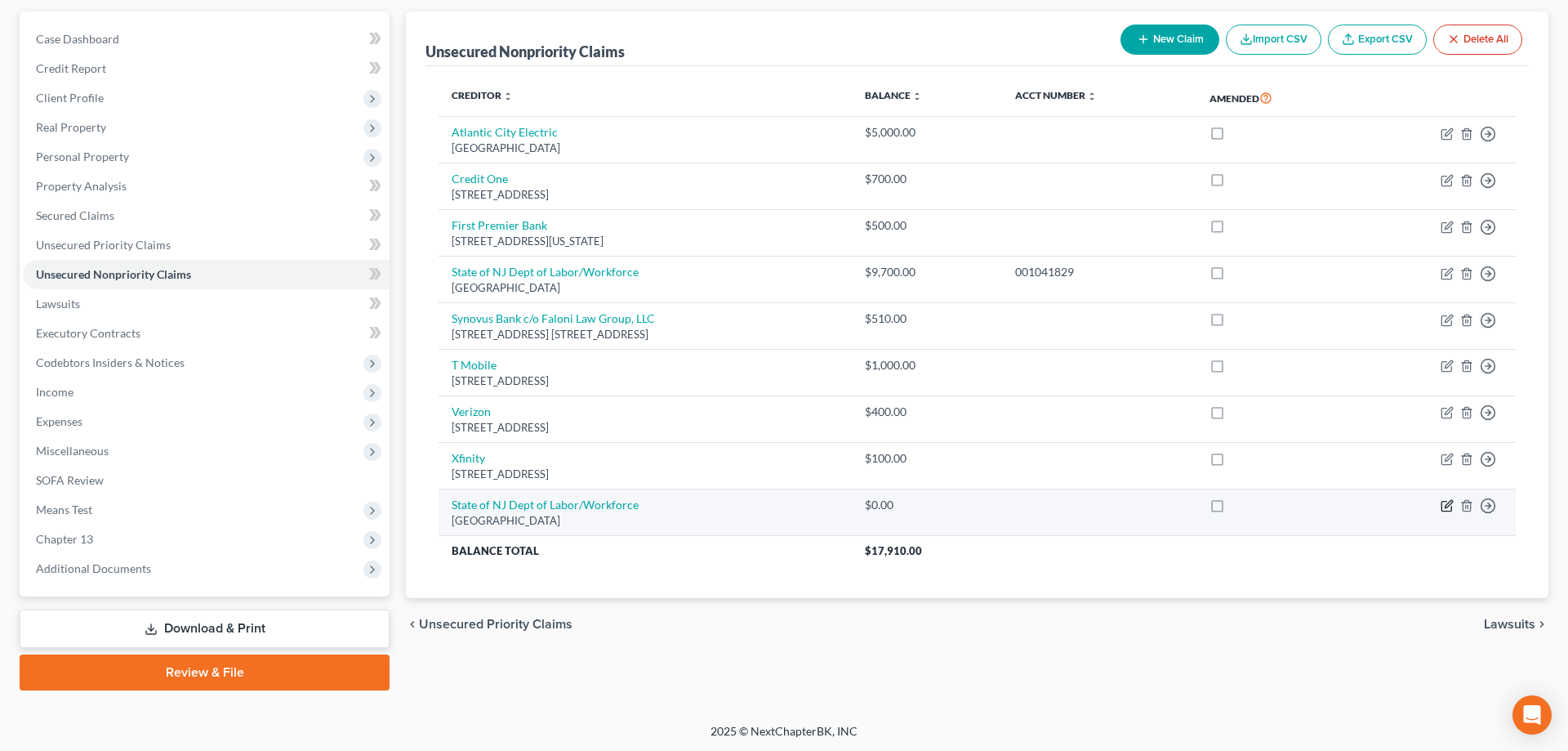
click at [1445, 505] on icon "button" at bounding box center [1448, 505] width 13 height 13
select select "33"
select select "0"
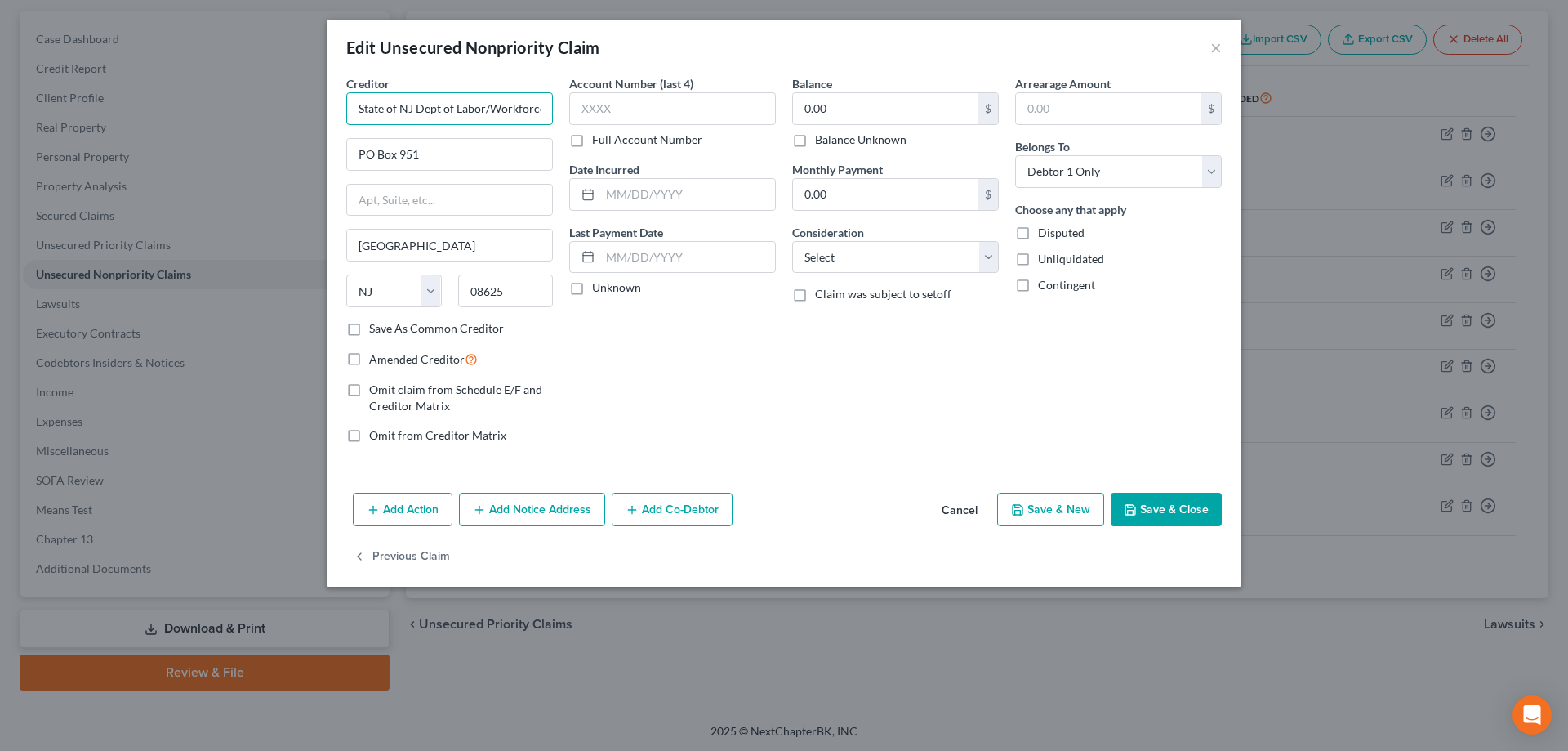
click at [545, 110] on input "State of NJ Dept of Labor/Workforce" at bounding box center [449, 108] width 206 height 33
type input "State of NJ Dept of Labor"
click at [431, 177] on div "Creditor * State of NJ Dept of Labor State of NJ Dept of Labor/Workforce PO Box…" at bounding box center [449, 197] width 206 height 245
click at [437, 161] on input "PO Box 951" at bounding box center [449, 154] width 205 height 31
type input "P"
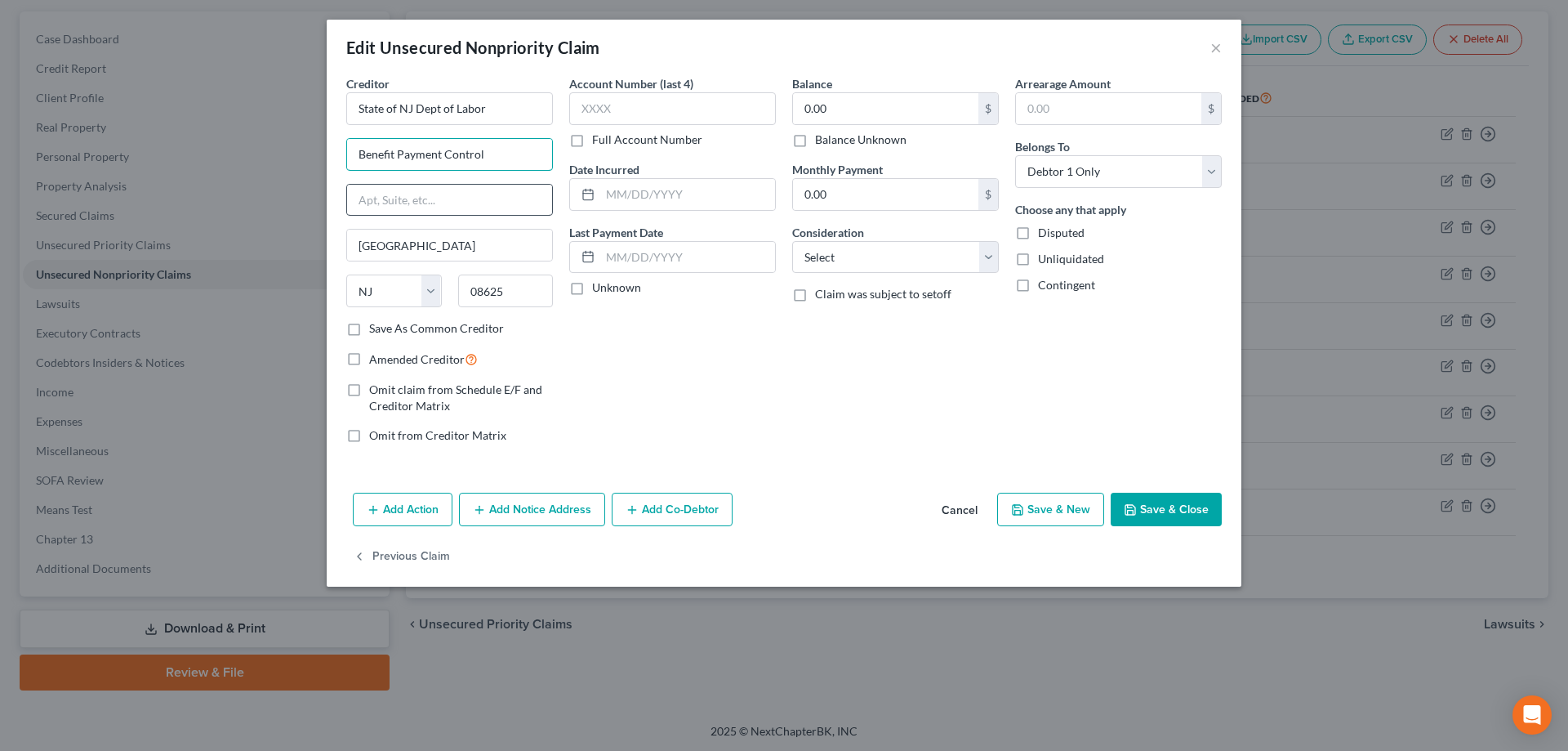
type input "Benefit Payment Control"
click at [389, 197] on input "text" at bounding box center [449, 200] width 205 height 31
type input "PO Box 951"
click at [369, 332] on label "Save As Common Creditor" at bounding box center [436, 328] width 134 height 17
click at [376, 331] on input "Save As Common Creditor" at bounding box center [381, 325] width 11 height 11
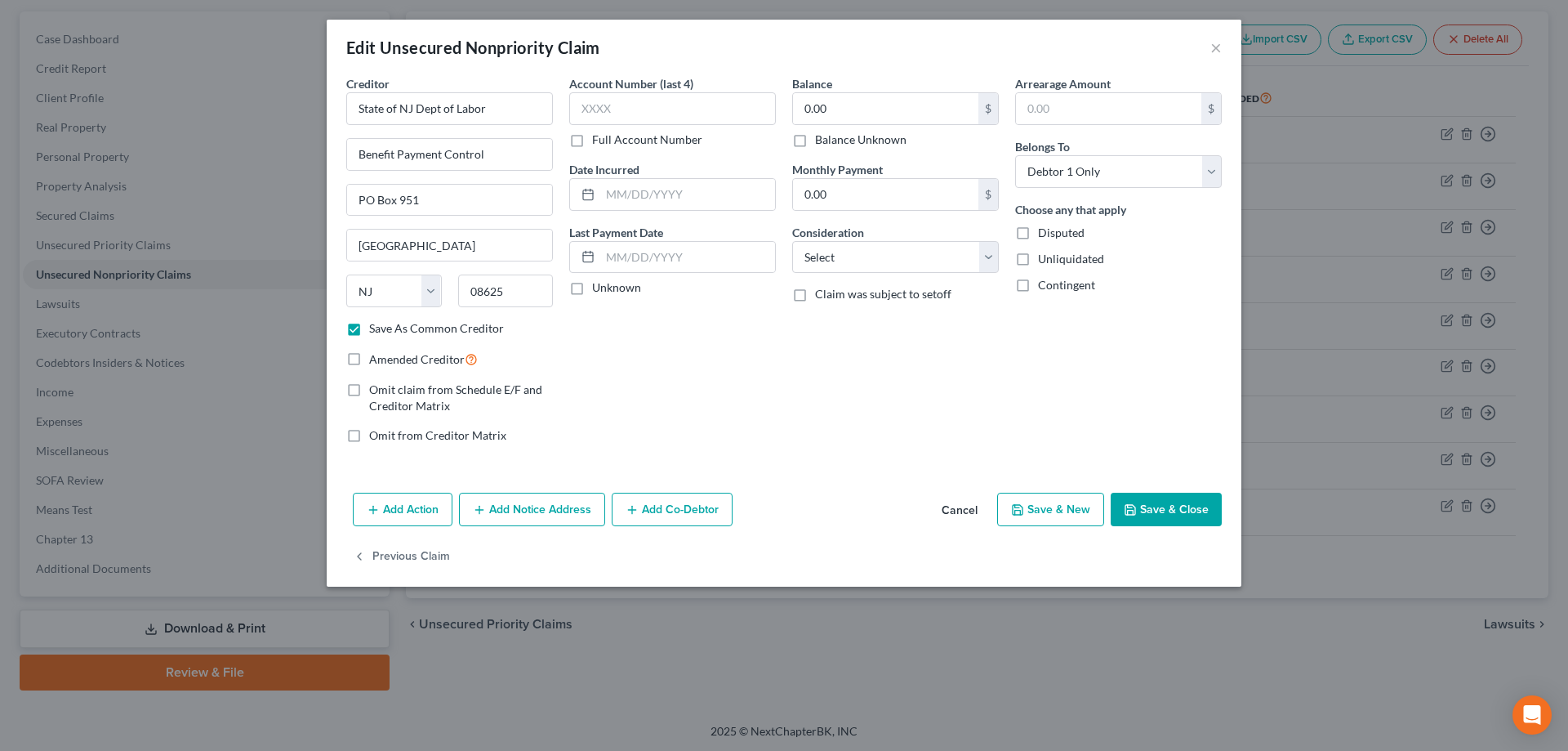
click at [1125, 510] on icon "button" at bounding box center [1130, 510] width 13 height 13
checkbox input "false"
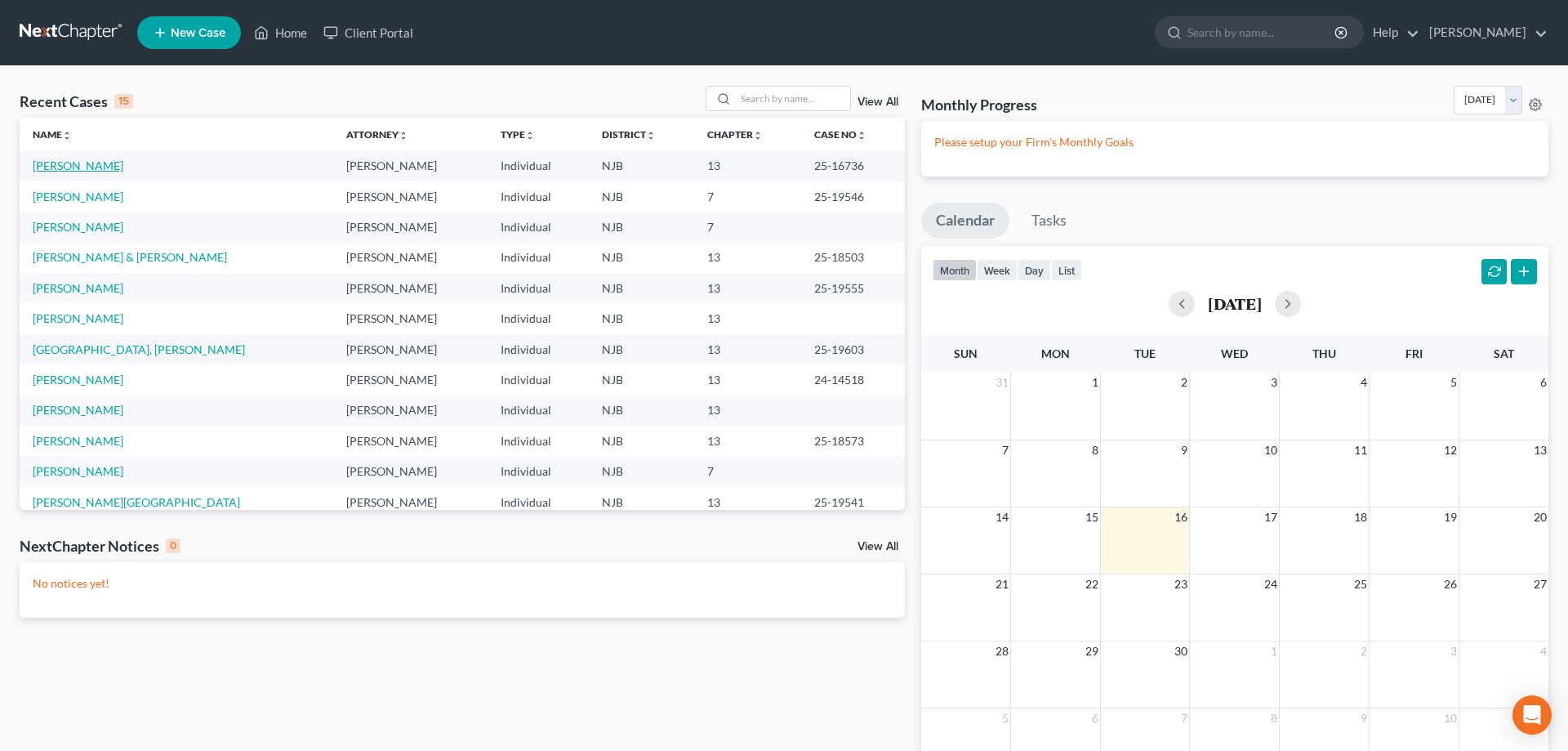
click at [100, 162] on link "[PERSON_NAME]" at bounding box center [78, 165] width 91 height 14
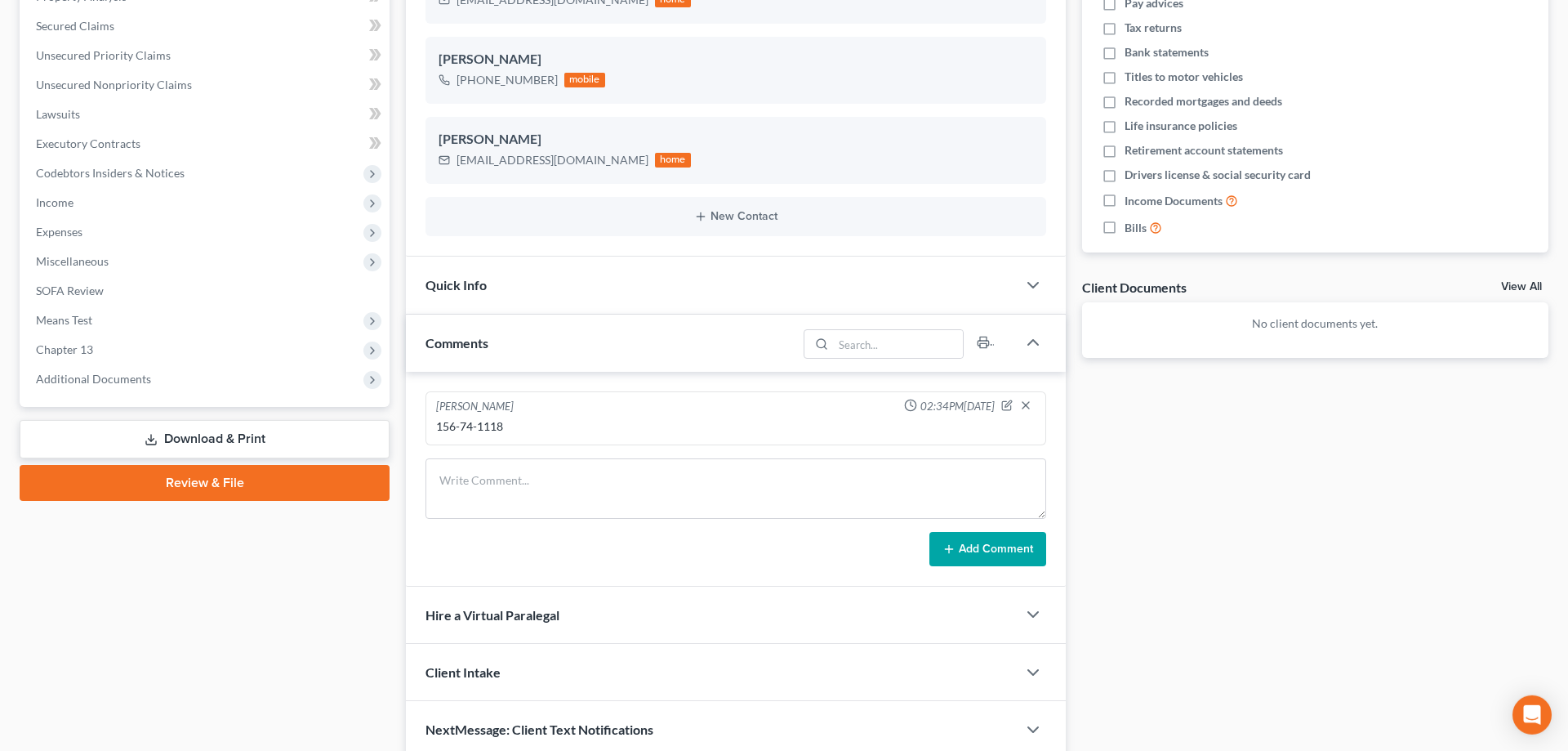
scroll to position [404, 0]
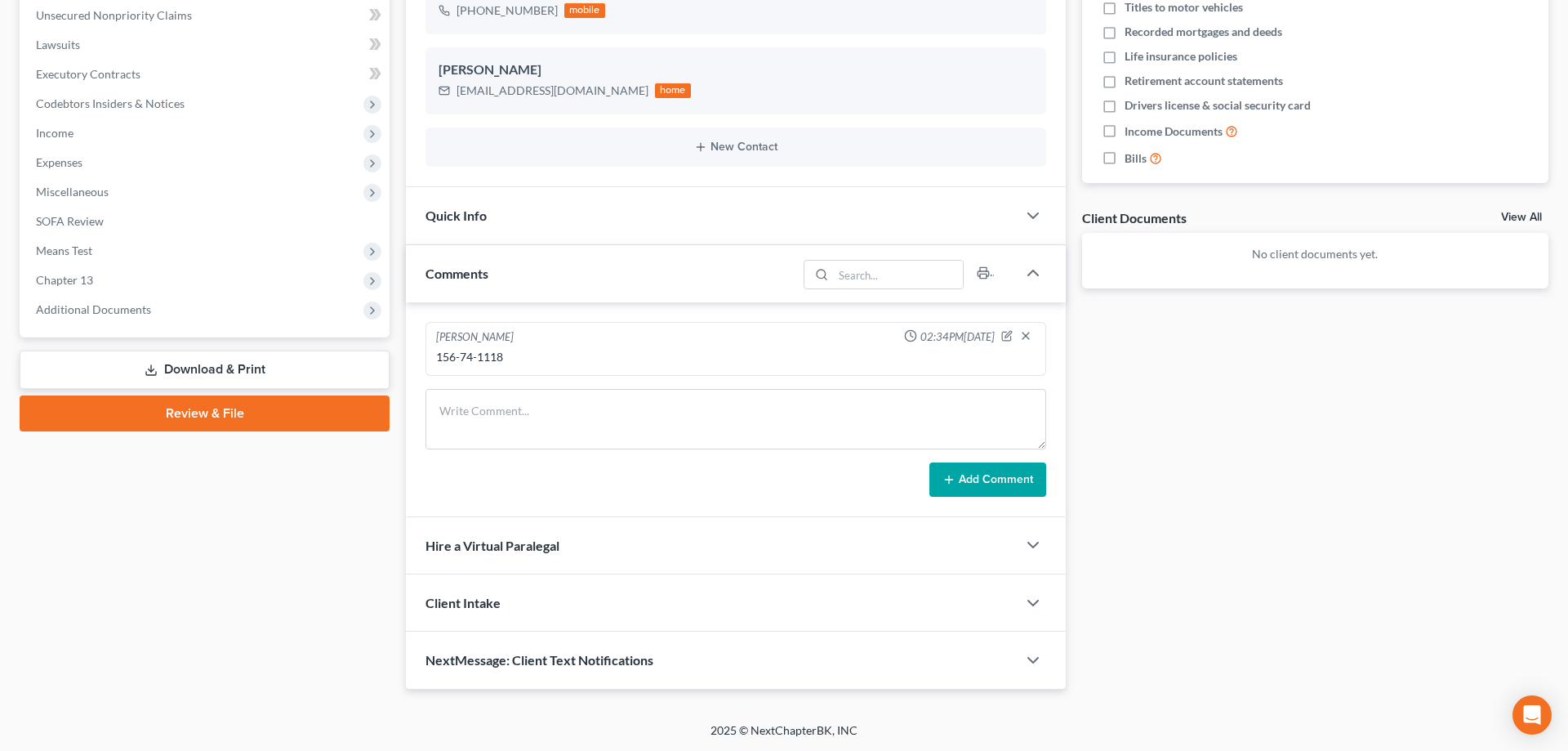
click at [186, 368] on link "Download & Print" at bounding box center [204, 369] width 370 height 38
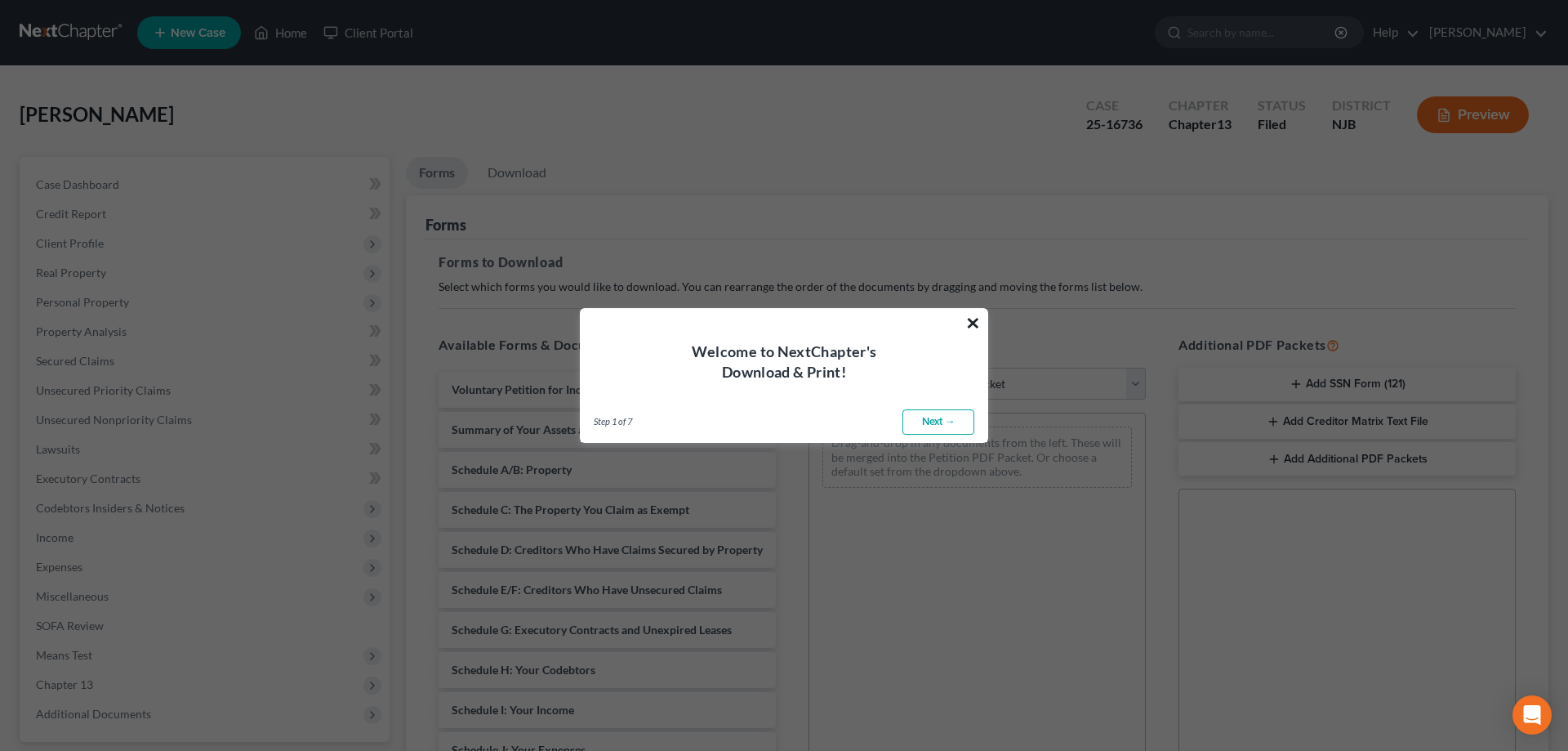
click at [972, 324] on button "×" at bounding box center [973, 322] width 16 height 26
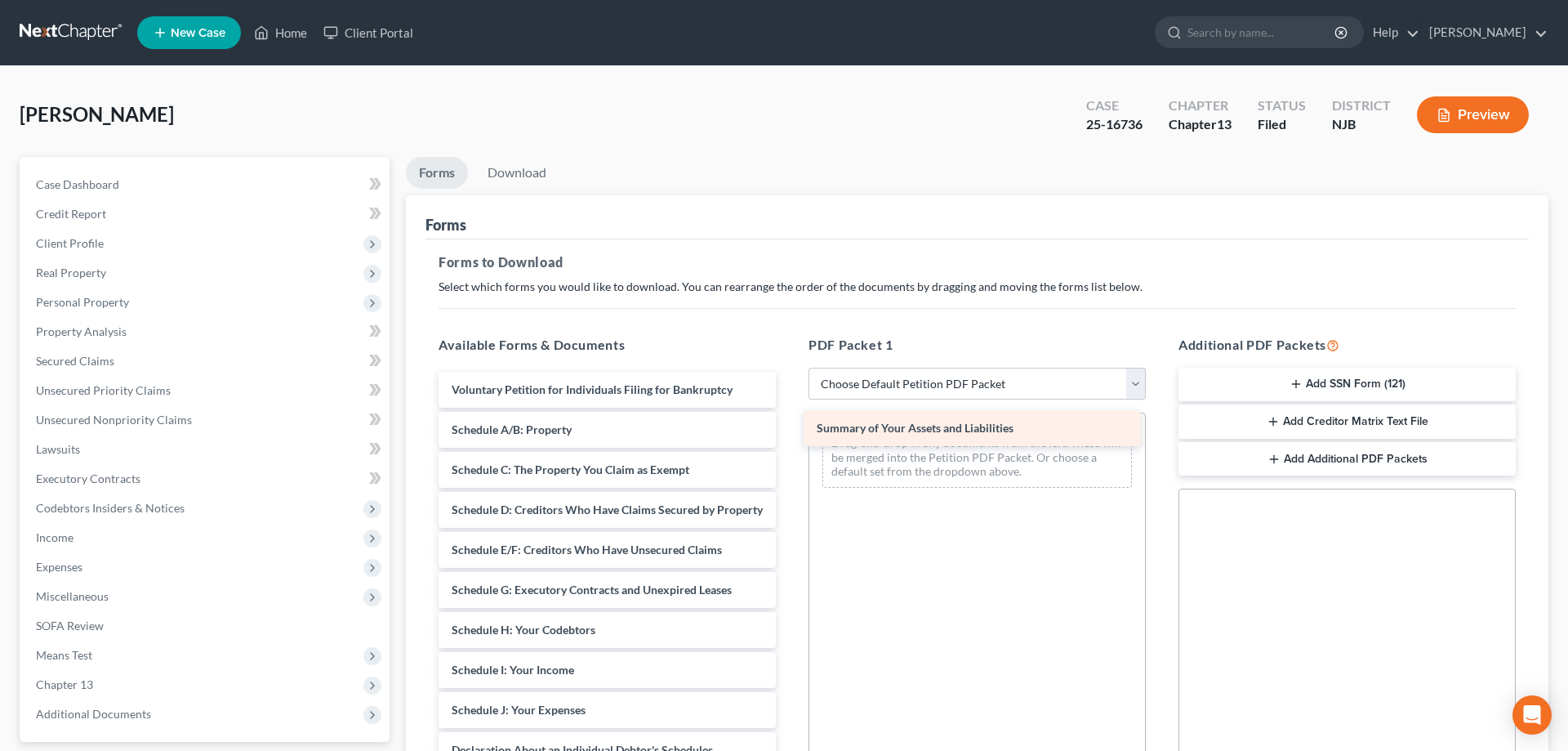
drag, startPoint x: 649, startPoint y: 431, endPoint x: 1014, endPoint y: 430, distance: 365.0
click at [789, 430] on div "Summary of Your Assets and Liabilities Voluntary Petition for Individuals Filin…" at bounding box center [606, 706] width 363 height 669
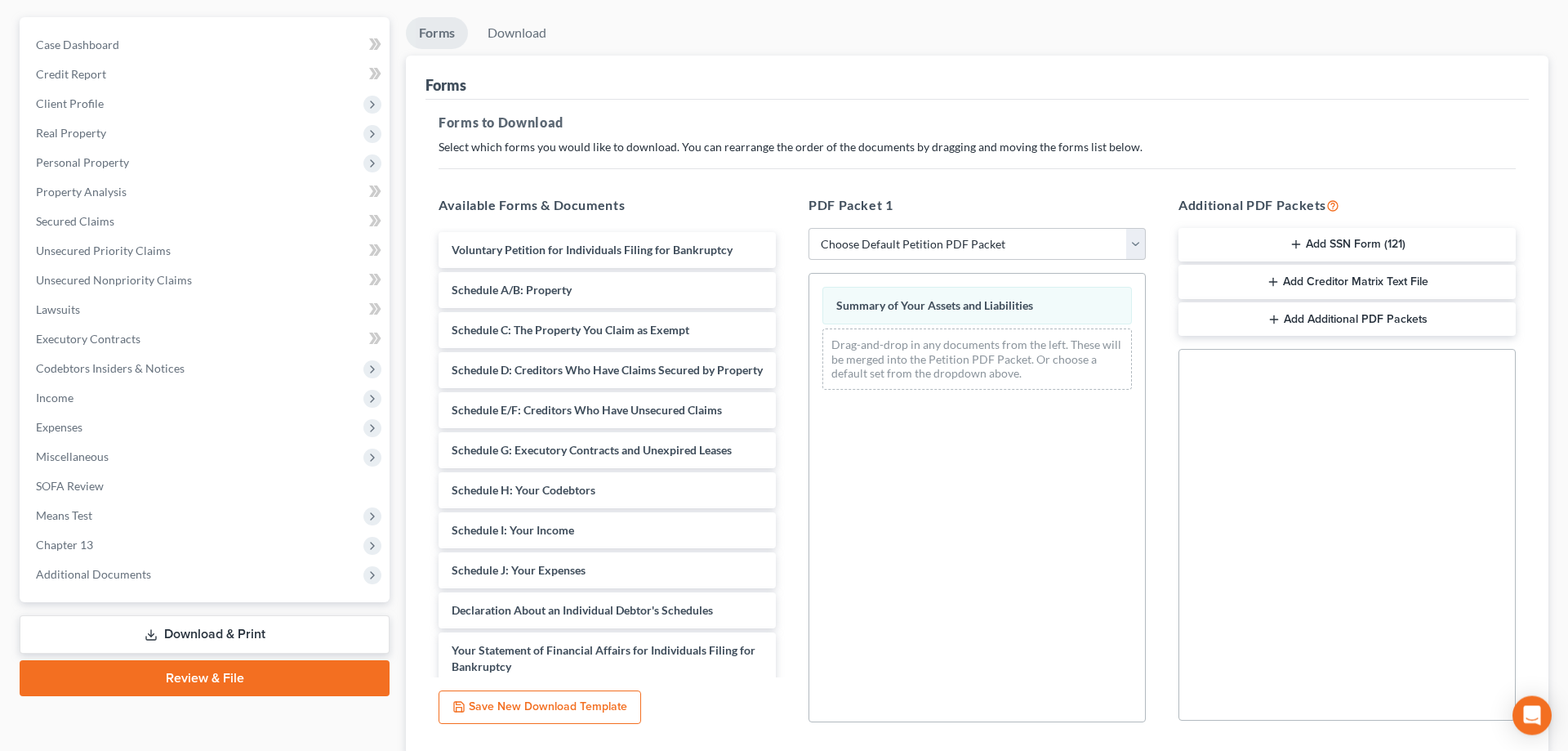
scroll to position [166, 0]
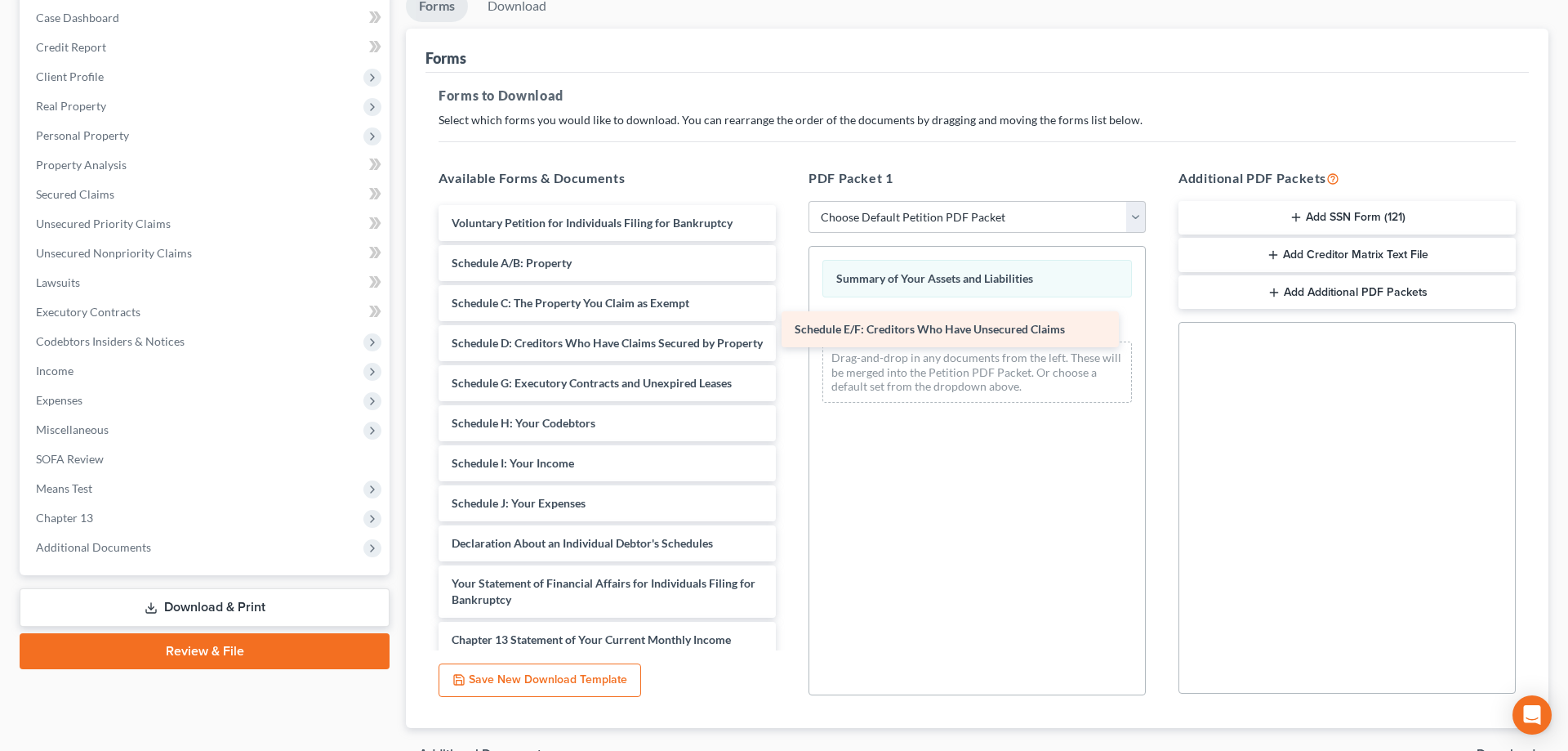
drag, startPoint x: 586, startPoint y: 388, endPoint x: 951, endPoint y: 323, distance: 370.7
click at [789, 323] on div "Schedule E/F: Creditors Who Have Unsecured Claims Voluntary Petition for Indivi…" at bounding box center [606, 519] width 363 height 629
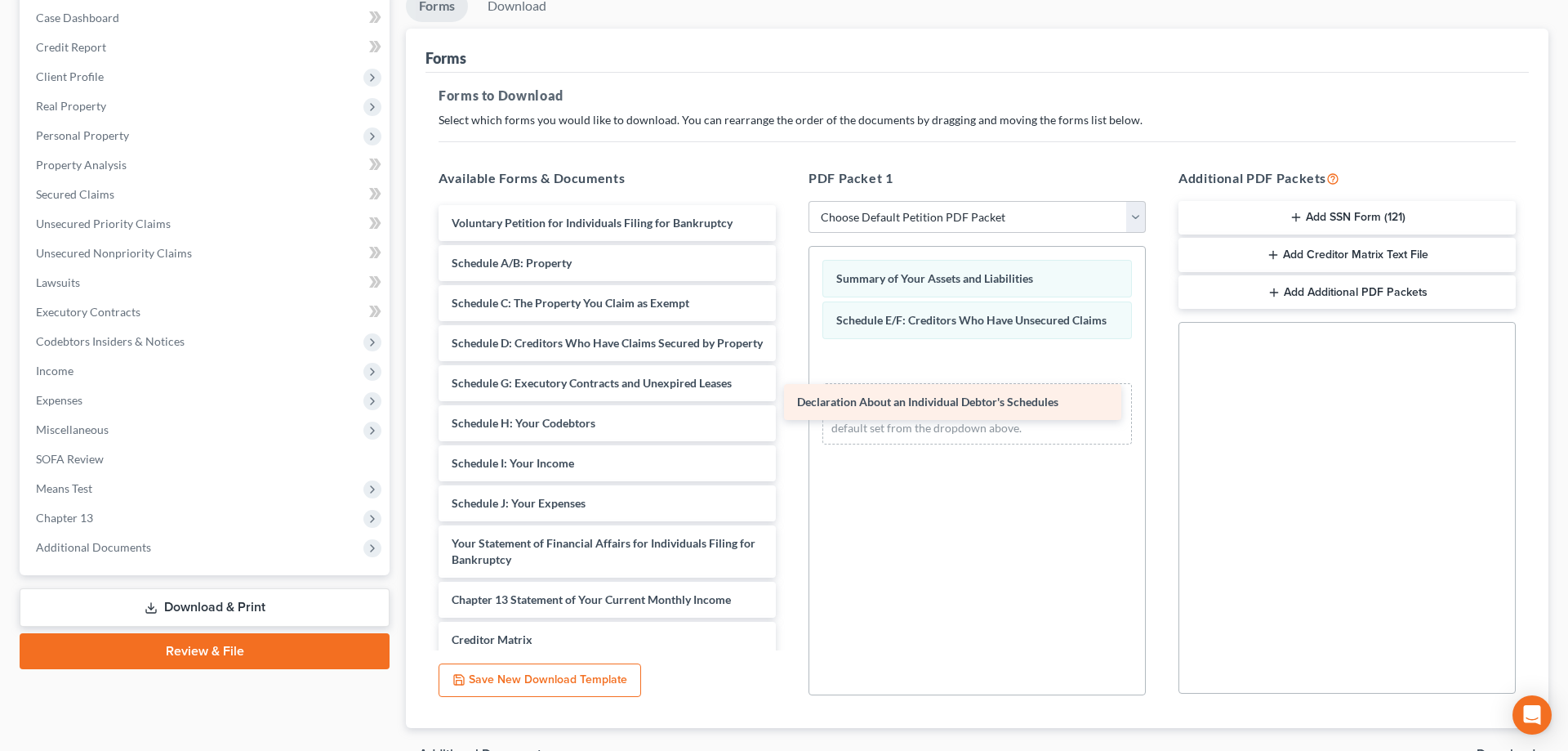
drag, startPoint x: 551, startPoint y: 540, endPoint x: 908, endPoint y: 394, distance: 385.7
click at [789, 394] on div "Declaration About an Individual Debtor's Schedules Voluntary Petition for Indiv…" at bounding box center [606, 499] width 363 height 589
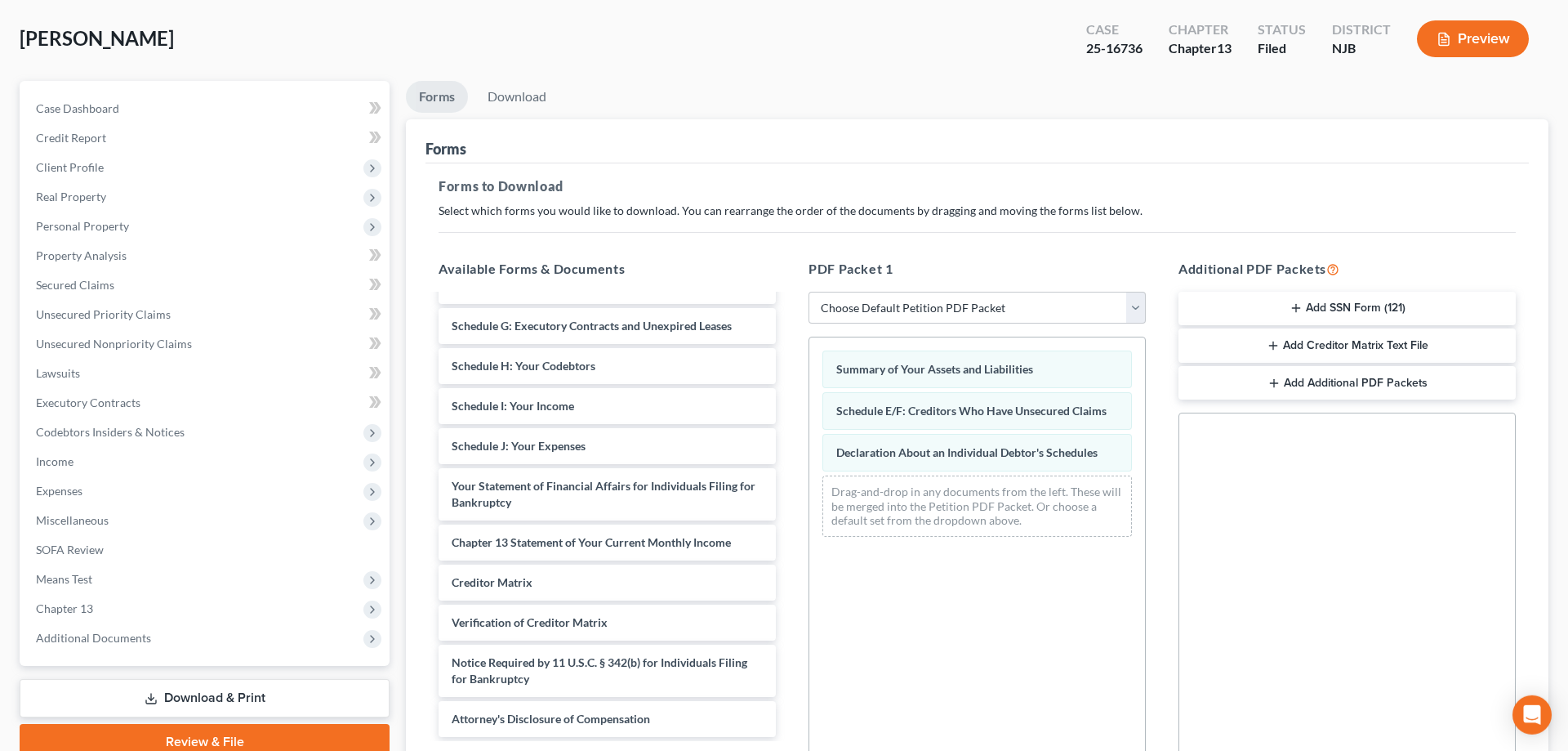
scroll to position [0, 0]
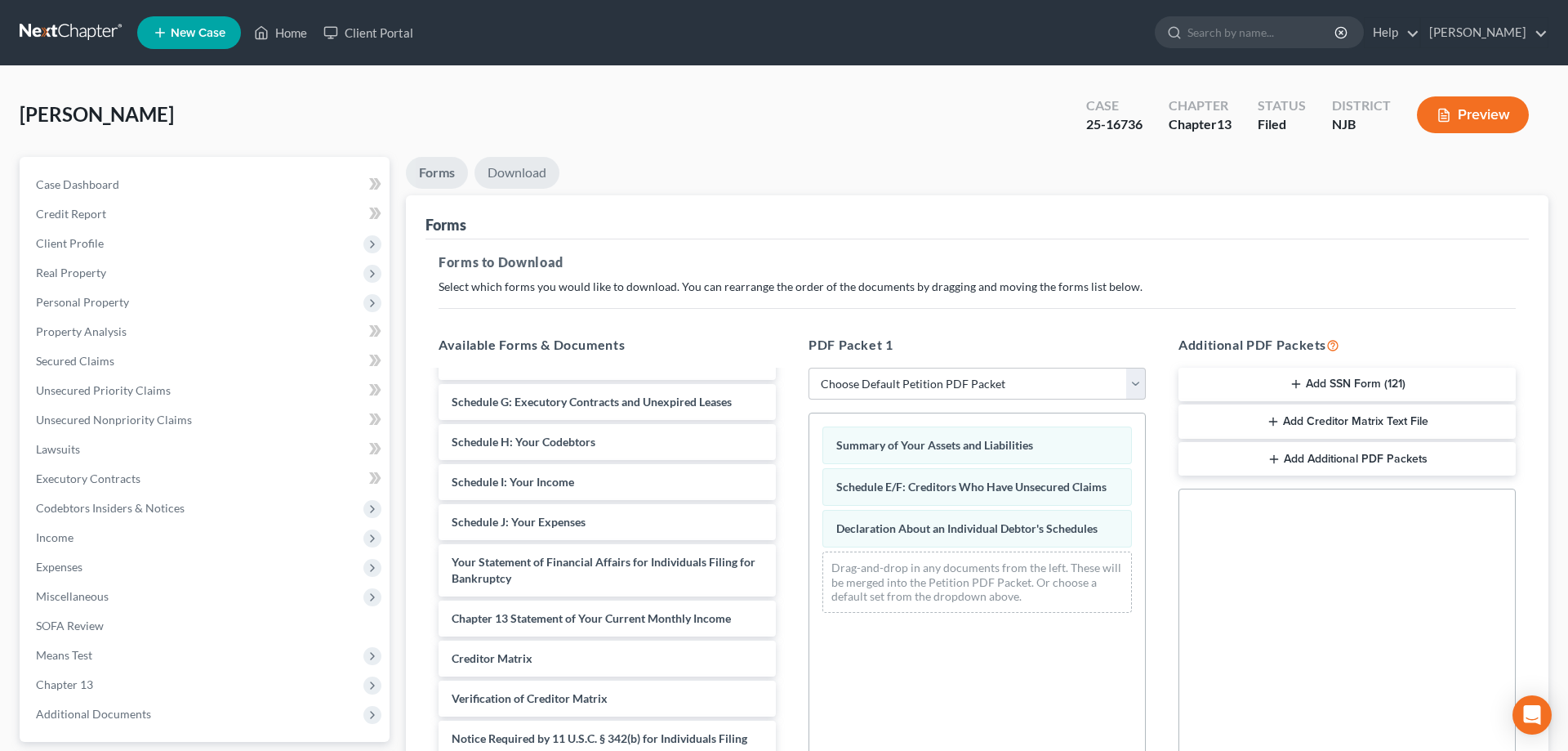
click at [516, 168] on link "Download" at bounding box center [517, 173] width 85 height 32
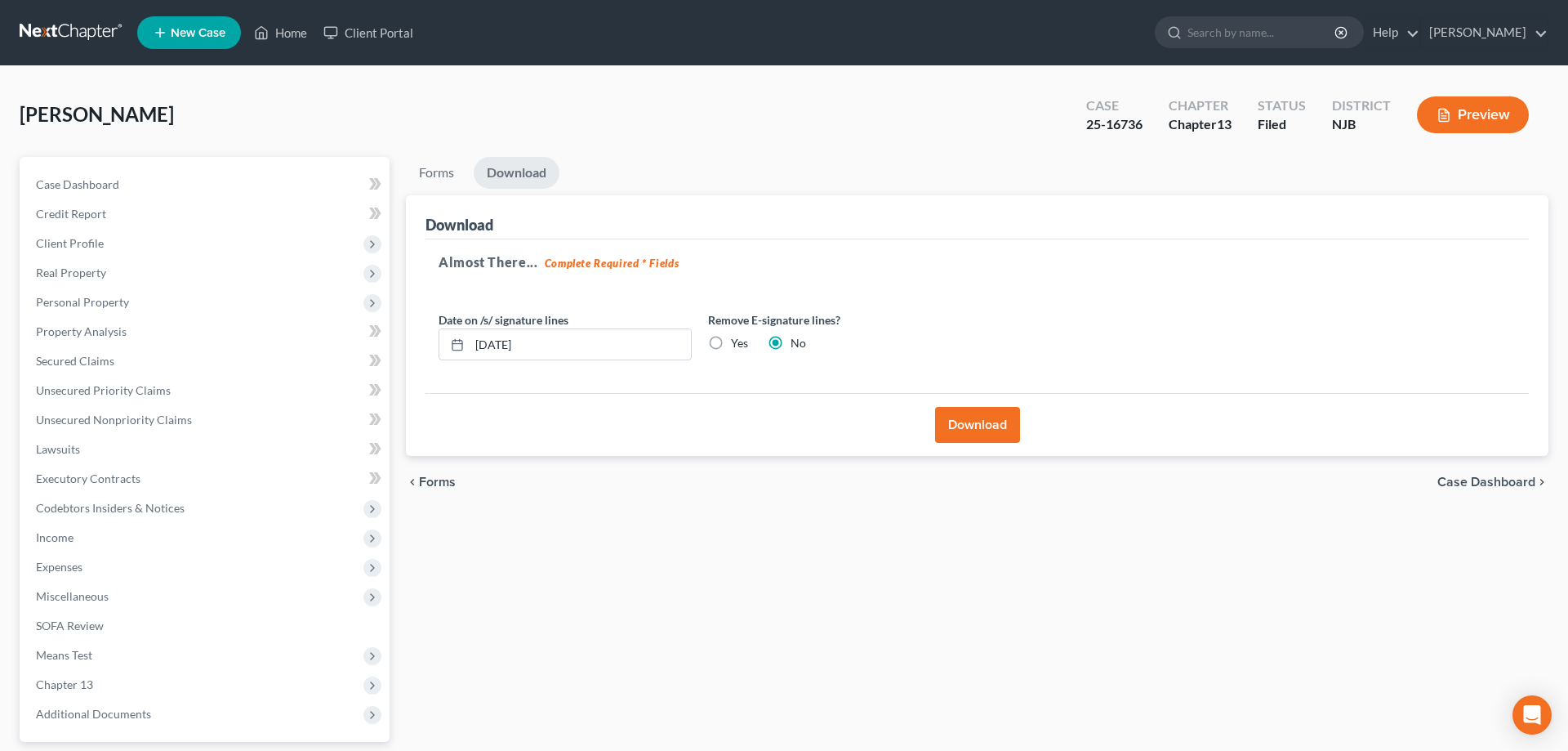
click at [966, 424] on button "Download" at bounding box center [977, 424] width 85 height 36
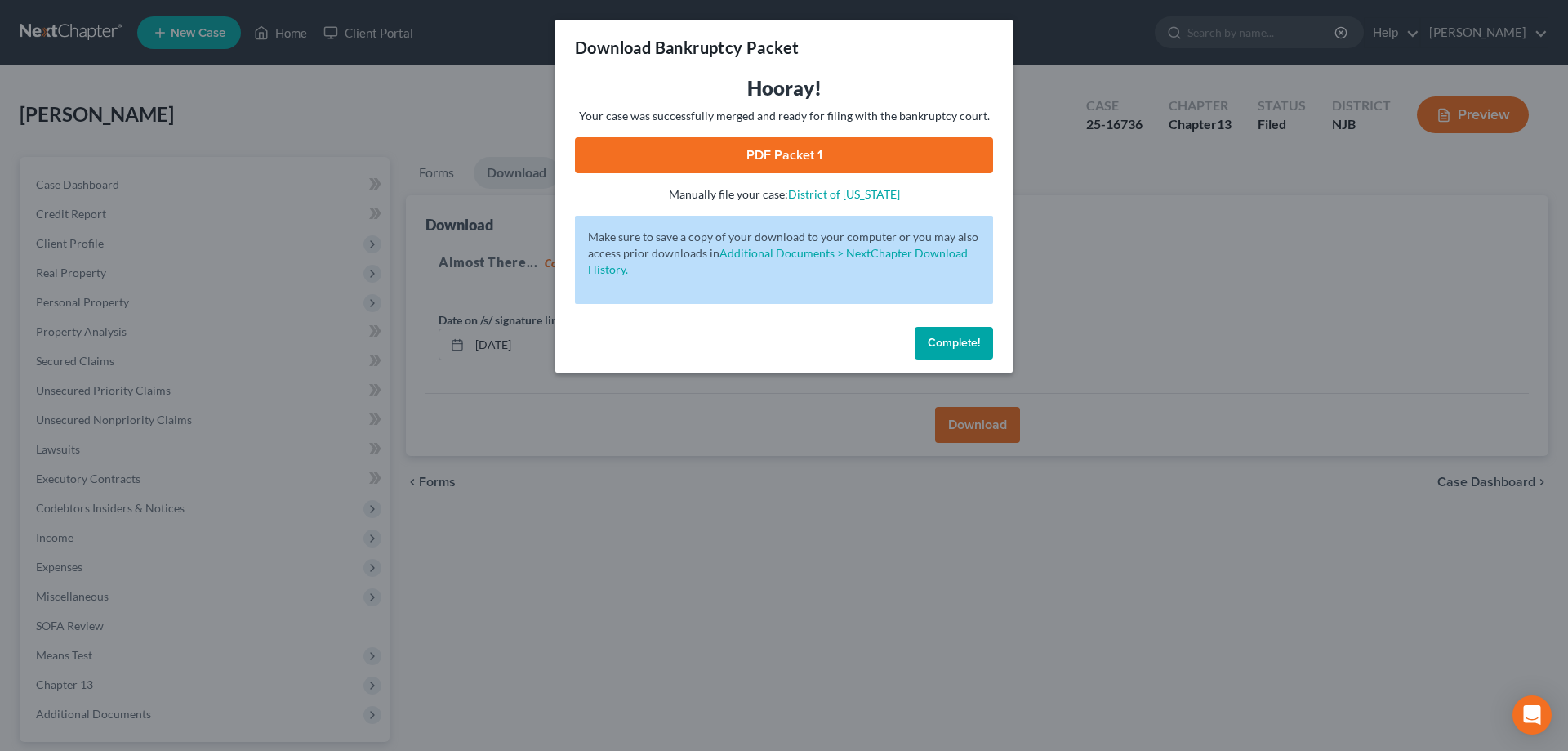
click at [748, 165] on link "PDF Packet 1" at bounding box center [784, 155] width 419 height 36
click at [969, 336] on button "Complete!" at bounding box center [954, 343] width 79 height 33
